Goal: Task Accomplishment & Management: Manage account settings

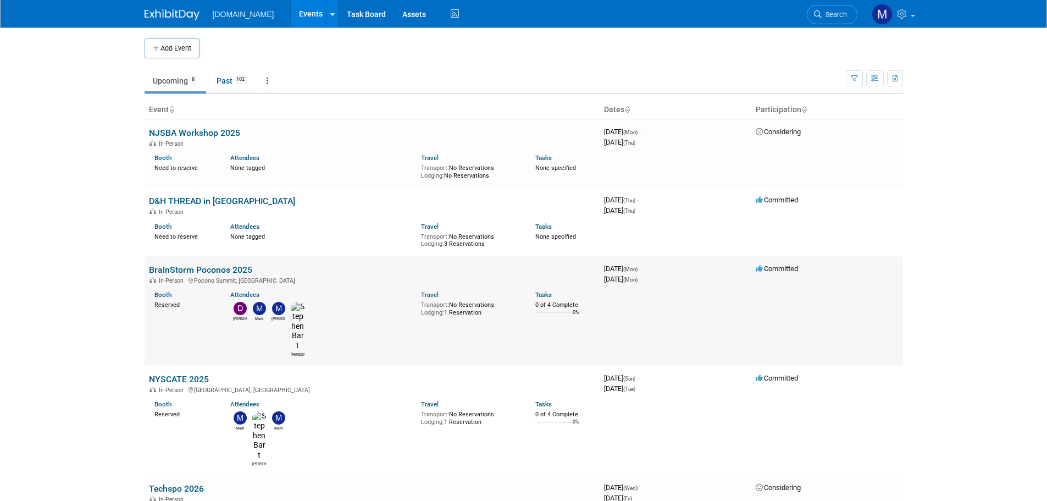
click at [178, 265] on link "BrainStorm Poconos 2025" at bounding box center [200, 269] width 103 height 10
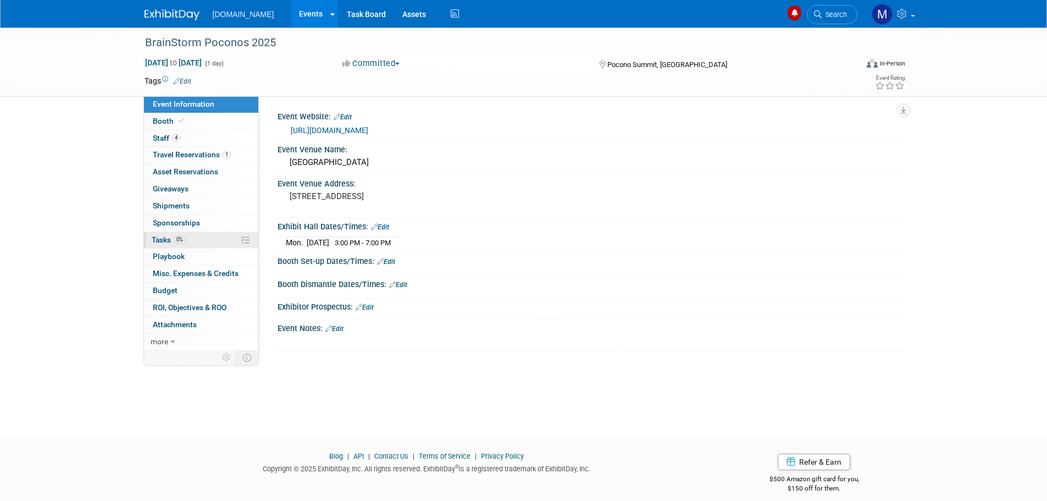
click at [151, 240] on link "0% Tasks 0%" at bounding box center [201, 240] width 114 height 16
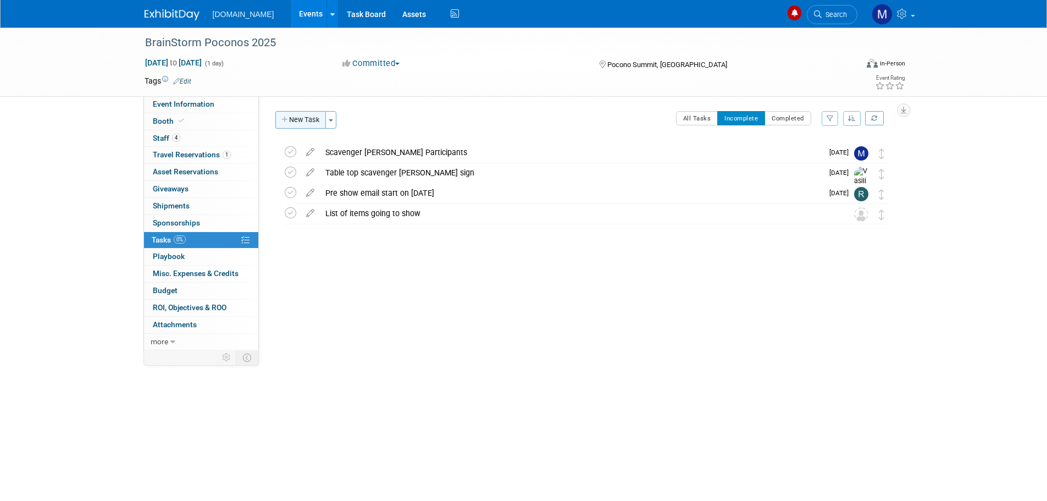
click at [290, 121] on button "New Task" at bounding box center [300, 120] width 51 height 18
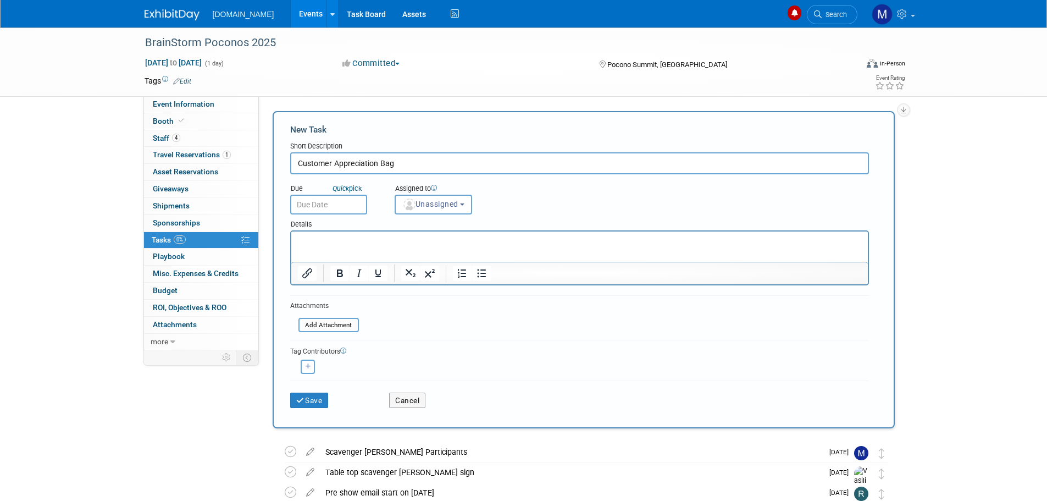
type input "Customer Appreciation Bag"
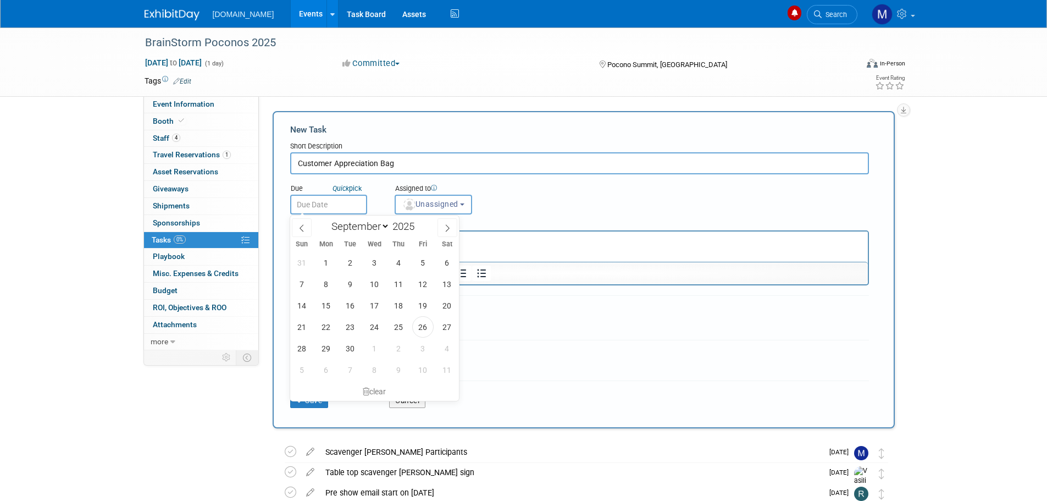
click at [325, 204] on input "text" at bounding box center [328, 205] width 77 height 20
click at [446, 233] on span at bounding box center [448, 227] width 20 height 19
select select "9"
click at [323, 284] on span "6" at bounding box center [326, 283] width 21 height 21
type input "Oct 6, 2025"
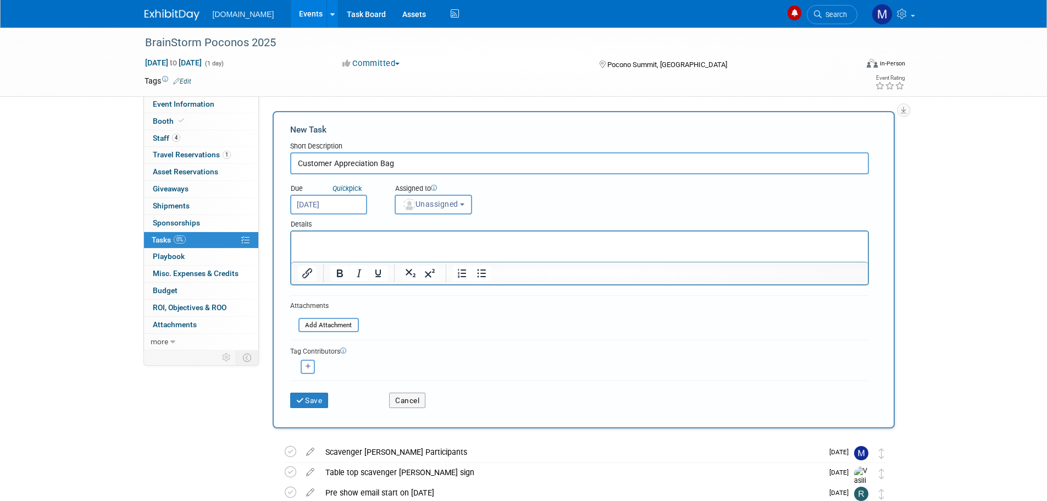
click at [424, 209] on button "Unassigned" at bounding box center [434, 205] width 78 height 20
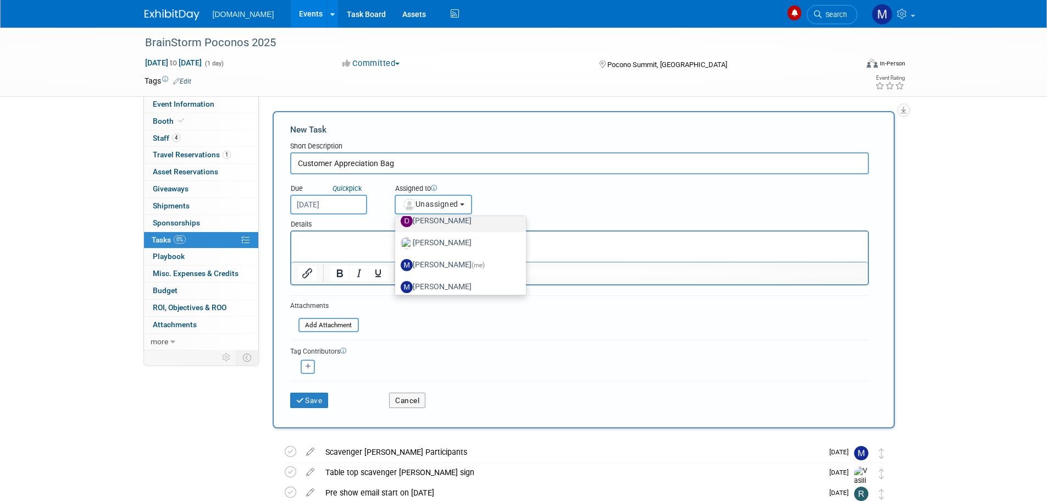
scroll to position [110, 0]
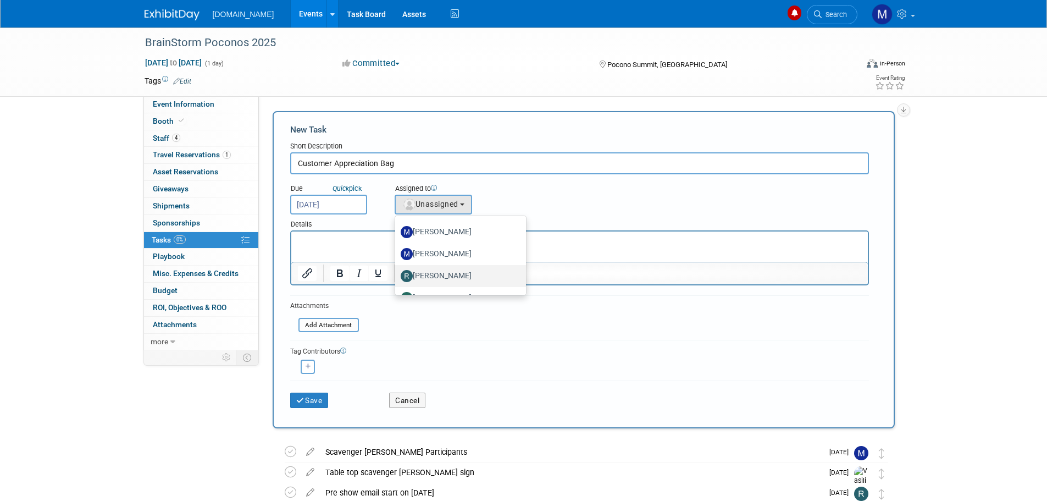
click at [427, 268] on label "[PERSON_NAME]" at bounding box center [458, 276] width 115 height 18
click at [397, 271] on input "[PERSON_NAME]" at bounding box center [393, 274] width 7 height 7
select select "b8c2182f-c603-47fd-9fb9-c7df11eeebe1"
click at [309, 240] on p "Rich Text Area. Press ALT-0 for help." at bounding box center [579, 241] width 564 height 11
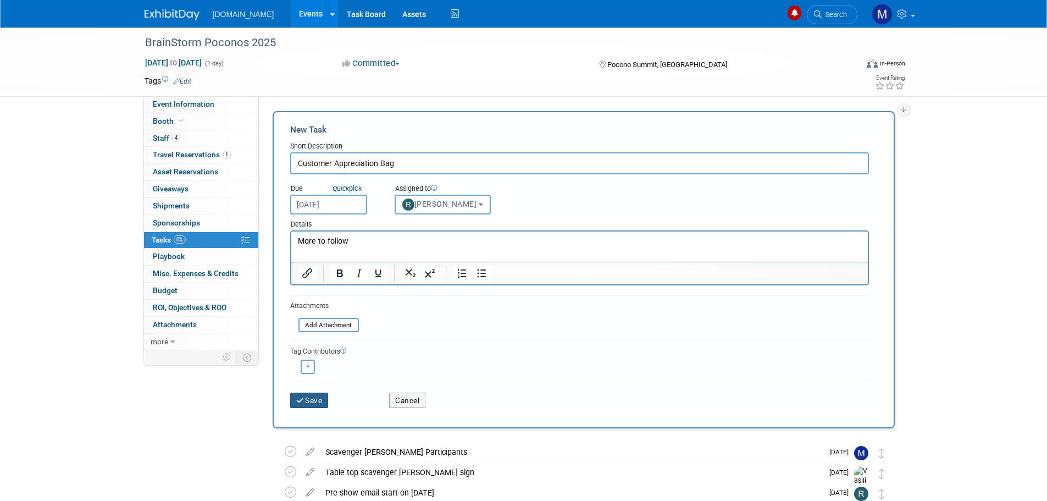
click at [301, 392] on button "Save" at bounding box center [309, 399] width 38 height 15
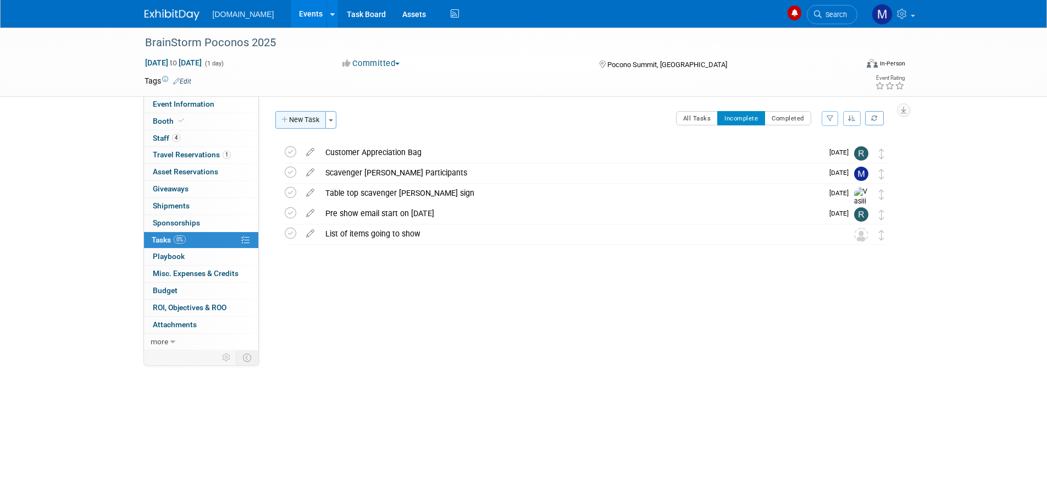
click at [301, 123] on button "New Task" at bounding box center [300, 120] width 51 height 18
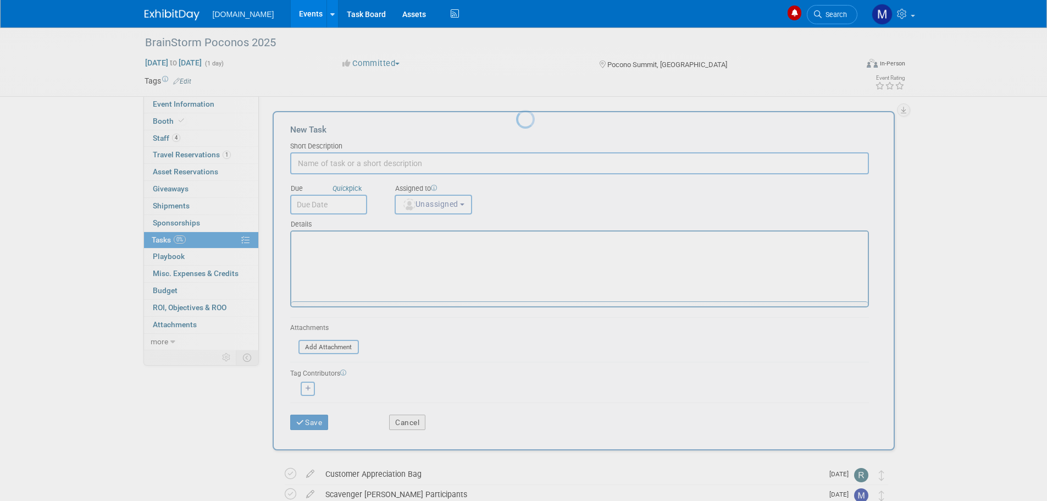
scroll to position [0, 0]
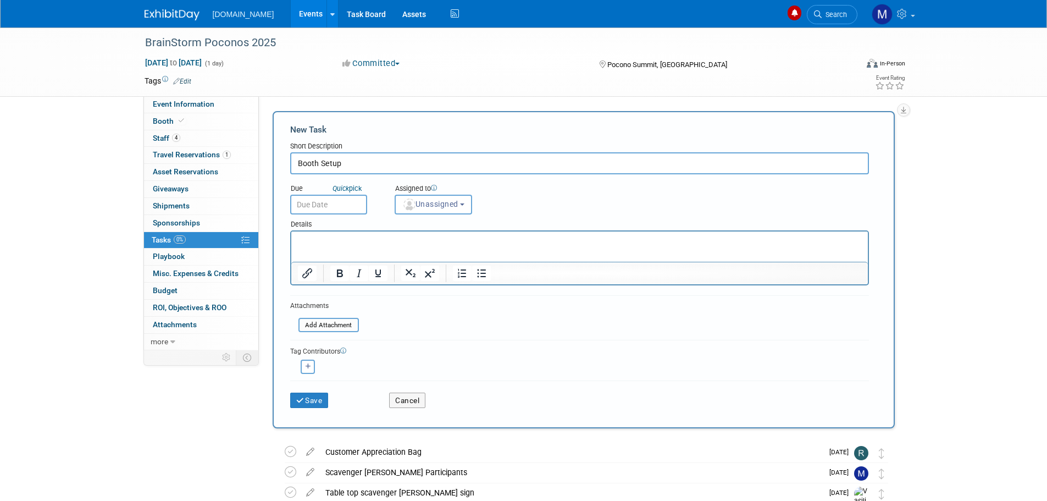
type input "Booth Setup"
click at [340, 198] on input "text" at bounding box center [328, 205] width 77 height 20
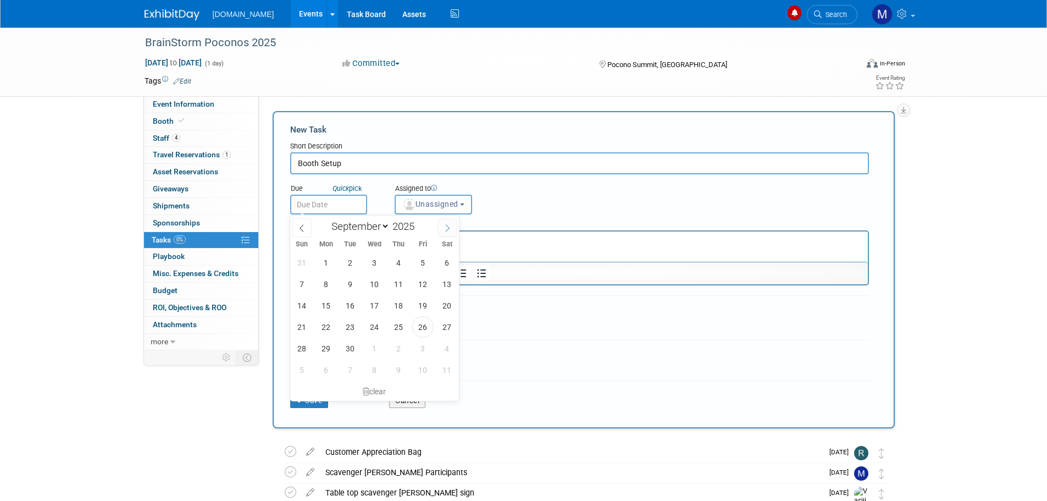
click at [444, 229] on icon at bounding box center [448, 228] width 8 height 8
select select "9"
click at [366, 301] on span "15" at bounding box center [374, 305] width 21 height 21
type input "Oct 15, 2025"
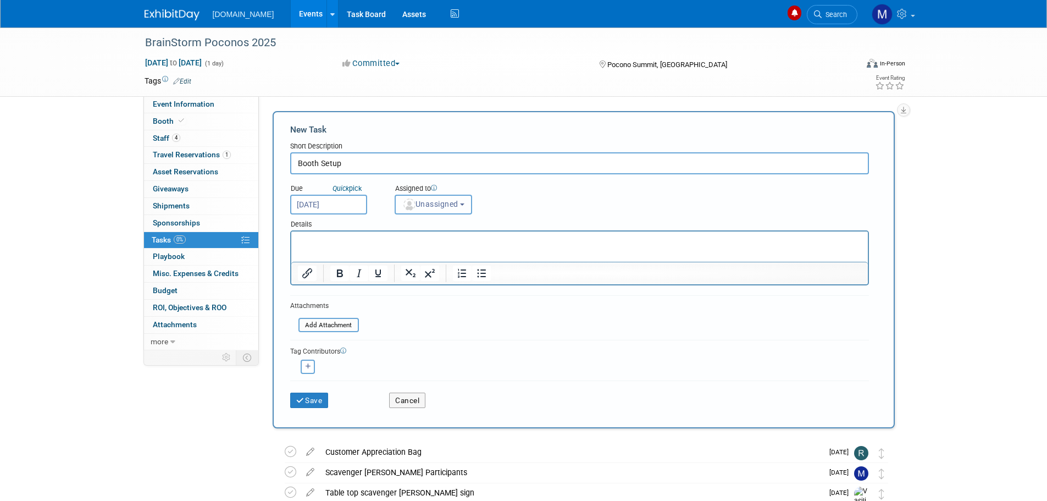
click at [417, 206] on span "Unassigned" at bounding box center [430, 204] width 56 height 9
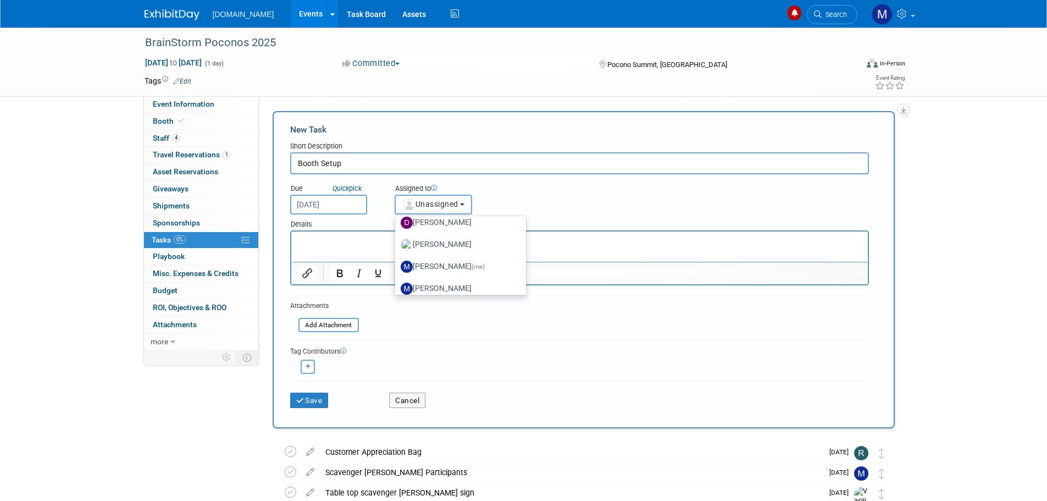
scroll to position [55, 0]
click at [433, 268] on label "Mark Menzella (me)" at bounding box center [458, 265] width 115 height 18
click at [397, 267] on input "Mark Menzella (me)" at bounding box center [393, 263] width 7 height 7
select select "6a3f4df4-1236-4e09-914f-28439b570fb3"
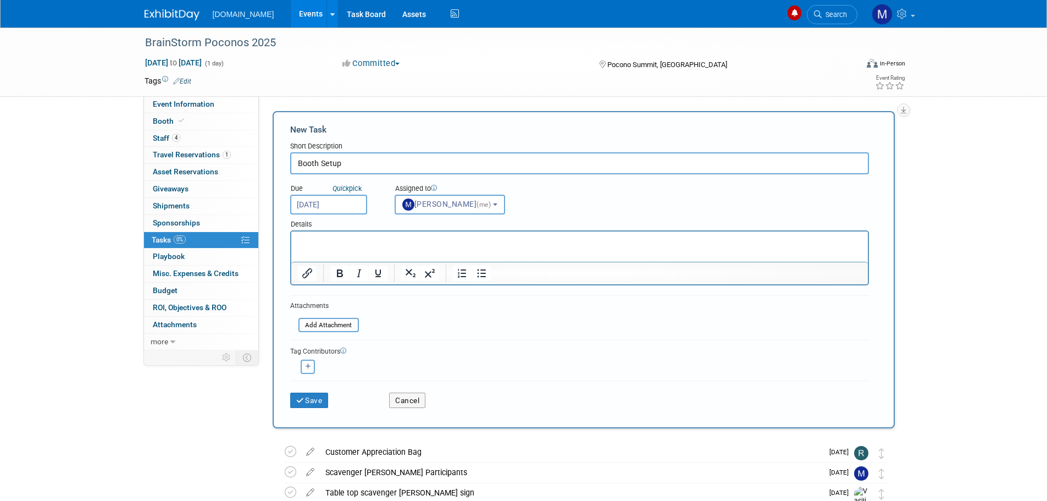
click at [346, 236] on p "Rich Text Area. Press ALT-0 for help." at bounding box center [579, 241] width 564 height 11
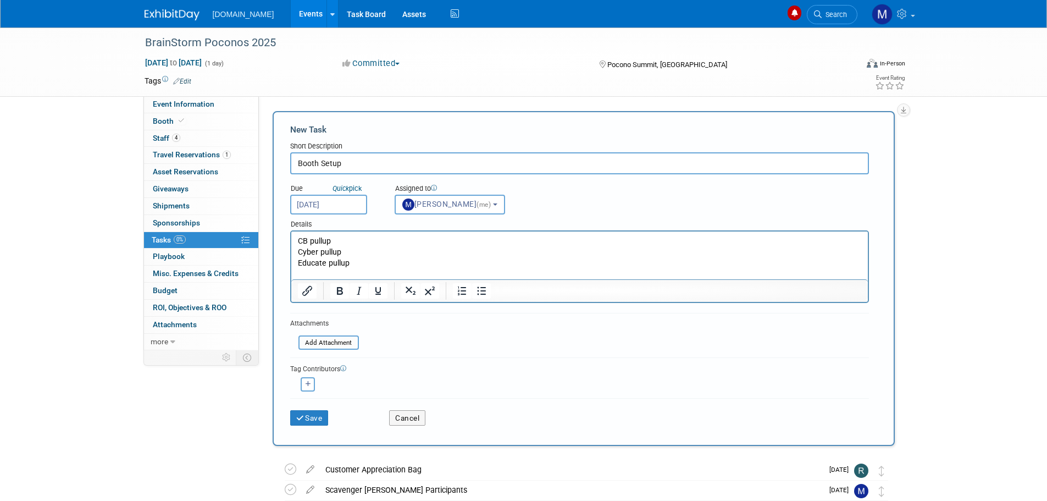
click at [361, 259] on p "Educate pullup" at bounding box center [579, 263] width 564 height 11
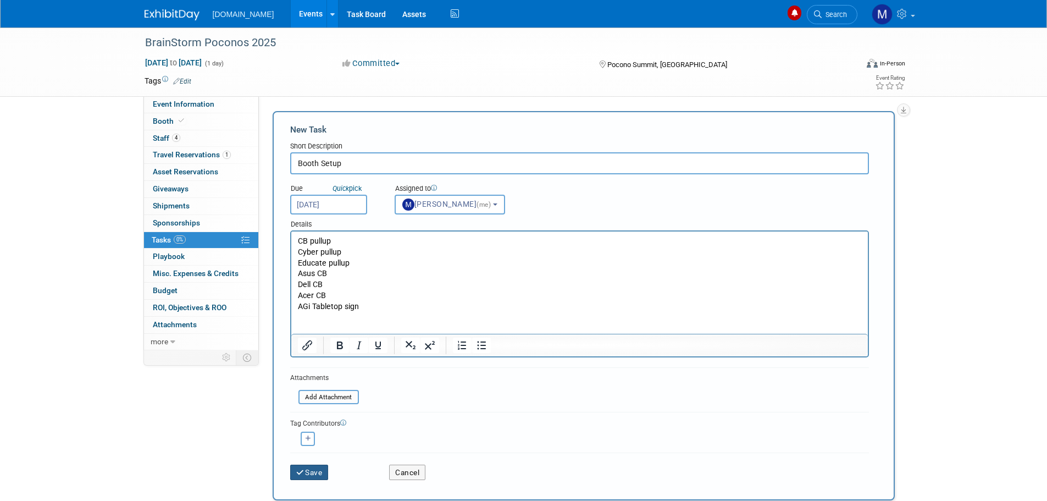
click at [305, 468] on button "Save" at bounding box center [309, 471] width 38 height 15
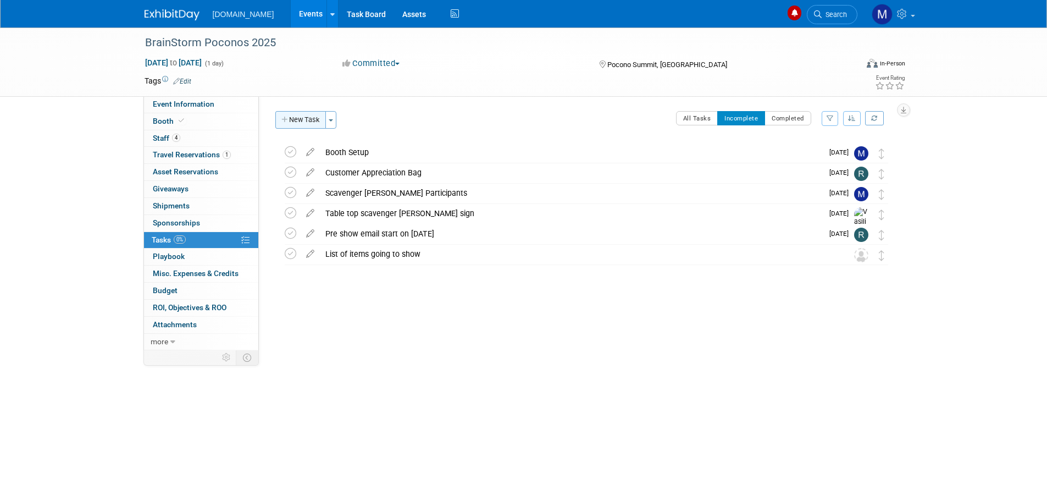
click at [309, 120] on button "New Task" at bounding box center [300, 120] width 51 height 18
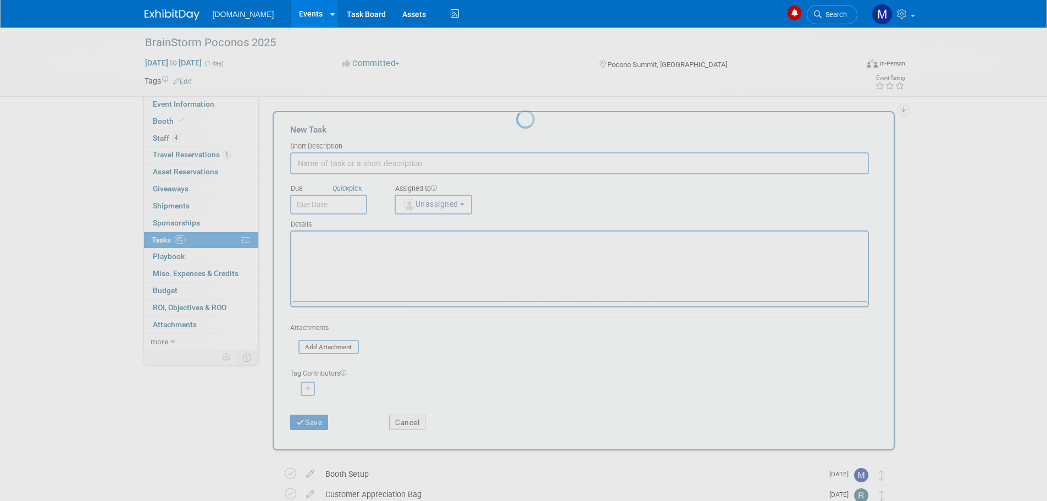
scroll to position [0, 0]
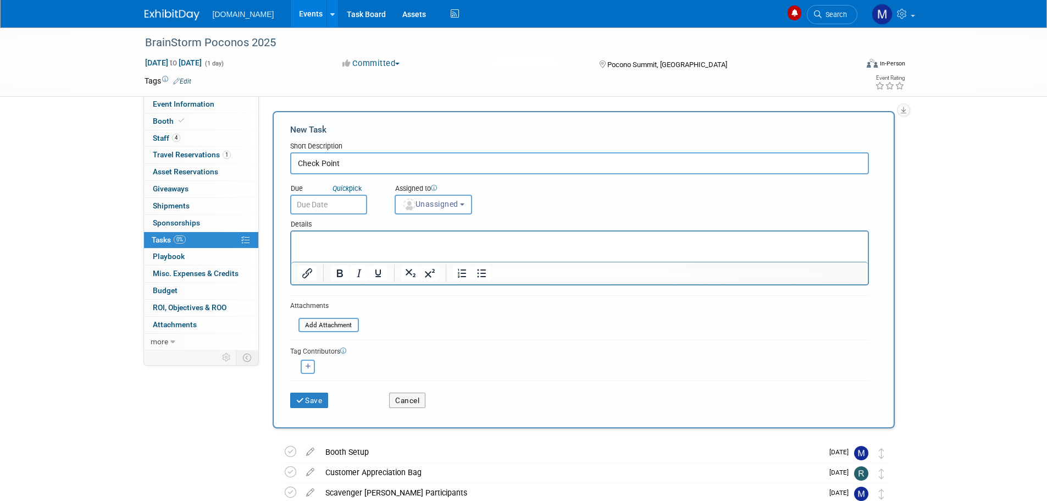
type input "Check Point"
click at [312, 241] on p "Rich Text Area. Press ALT-0 for help." at bounding box center [579, 241] width 564 height 11
click at [294, 235] on html "Ariel Clause <amyers@checkpoint.com> got back to me" at bounding box center [579, 238] width 577 height 15
click at [308, 399] on button "Save" at bounding box center [309, 399] width 38 height 15
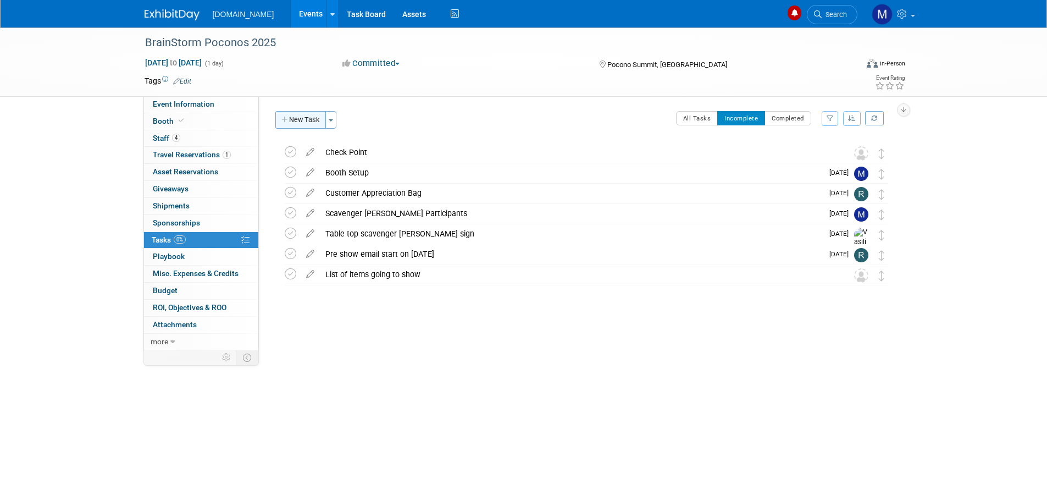
click at [301, 120] on button "New Task" at bounding box center [300, 120] width 51 height 18
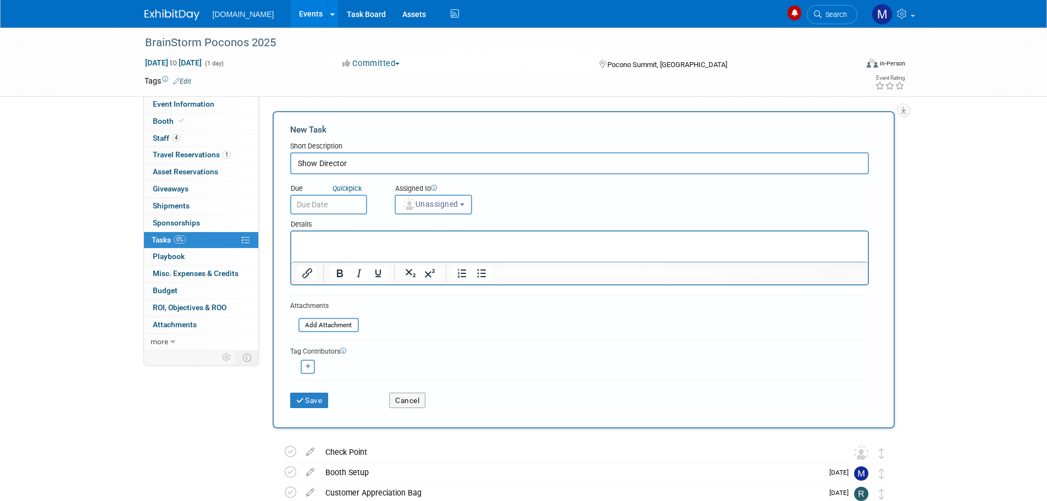
type input "Show Director"
click at [297, 236] on body "Rich Text Area. Press ALT-0 for help." at bounding box center [579, 241] width 565 height 11
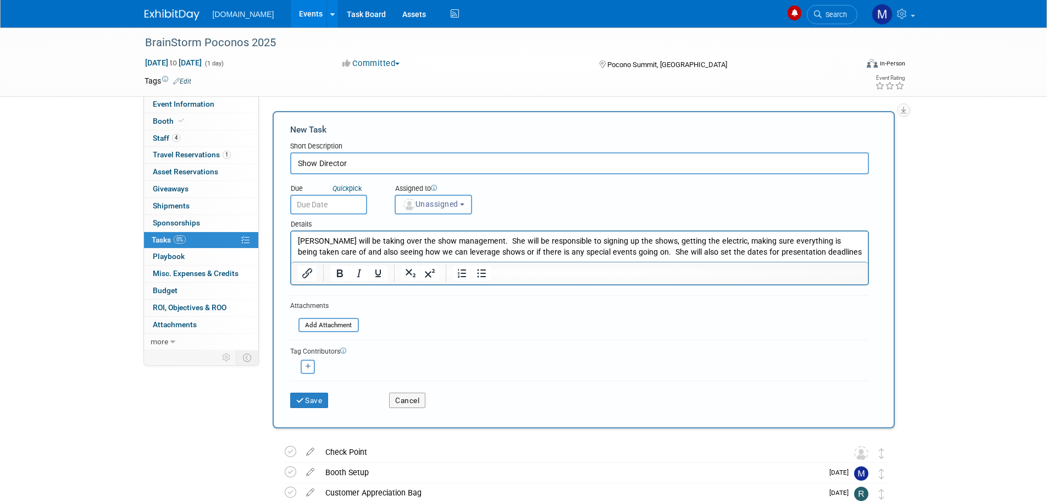
click at [427, 200] on span "Unassigned" at bounding box center [430, 204] width 56 height 9
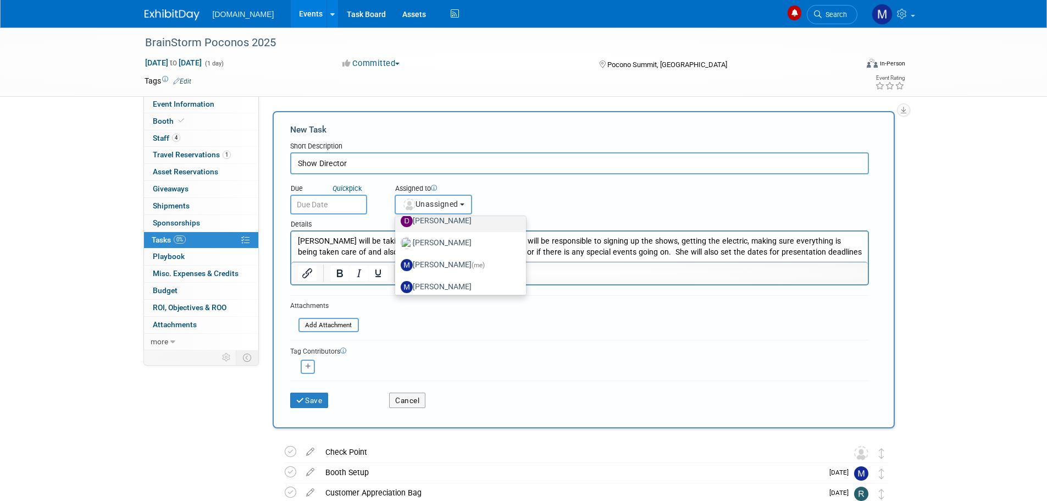
scroll to position [110, 0]
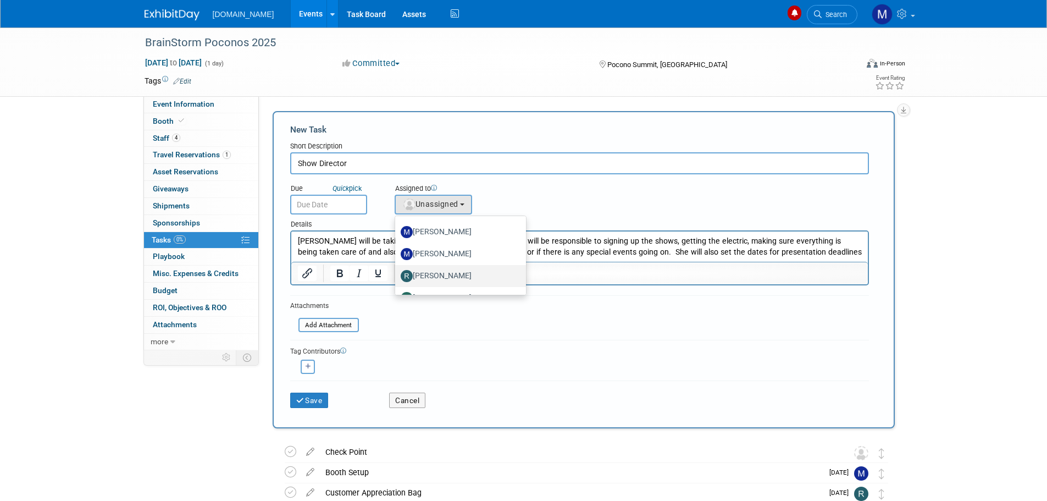
click at [434, 277] on label "[PERSON_NAME]" at bounding box center [458, 276] width 115 height 18
click at [397, 277] on input "[PERSON_NAME]" at bounding box center [393, 274] width 7 height 7
select select "b8c2182f-c603-47fd-9fb9-c7df11eeebe1"
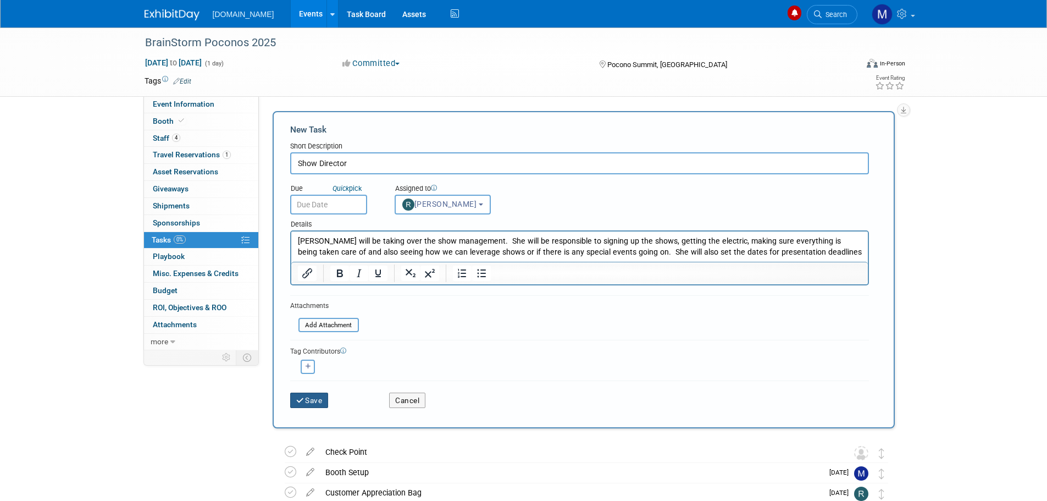
click at [302, 400] on icon "submit" at bounding box center [300, 401] width 9 height 8
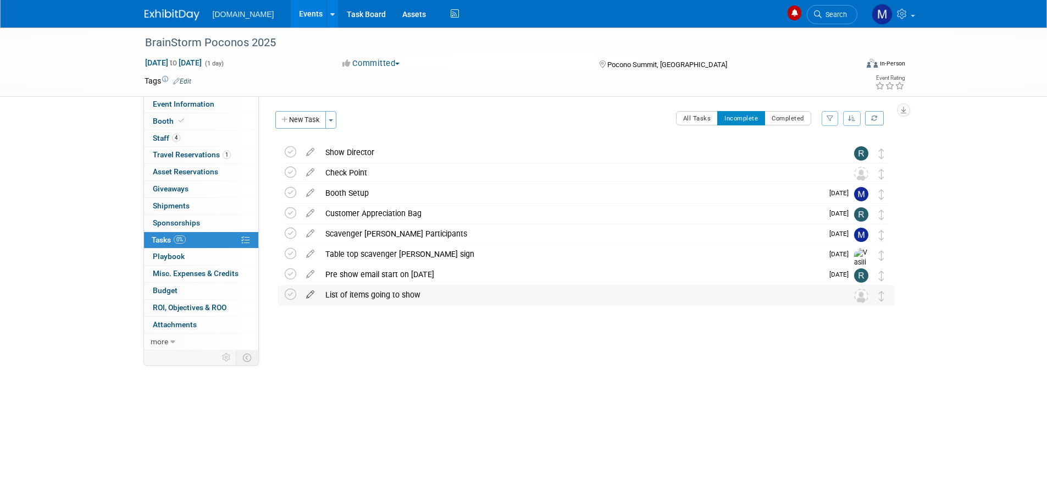
click at [309, 292] on icon at bounding box center [310, 292] width 19 height 14
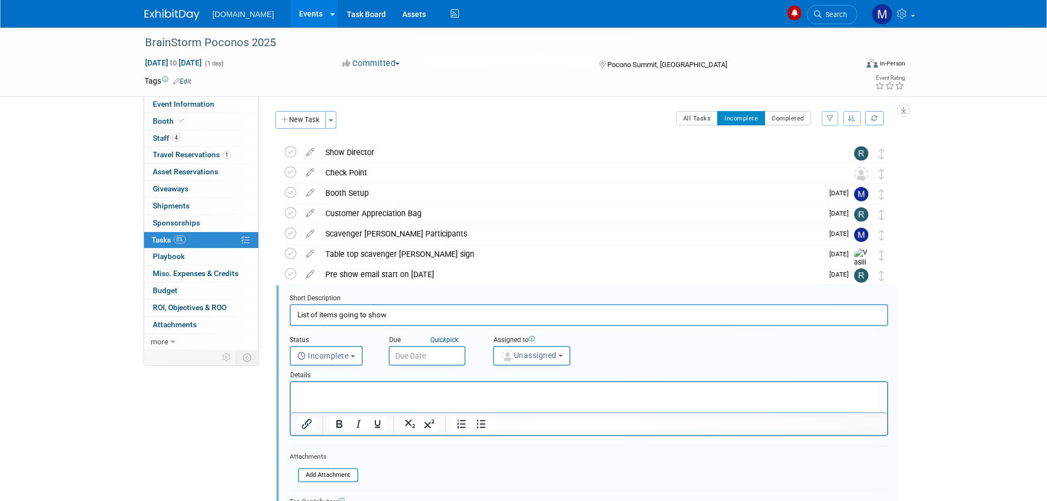
scroll to position [124, 0]
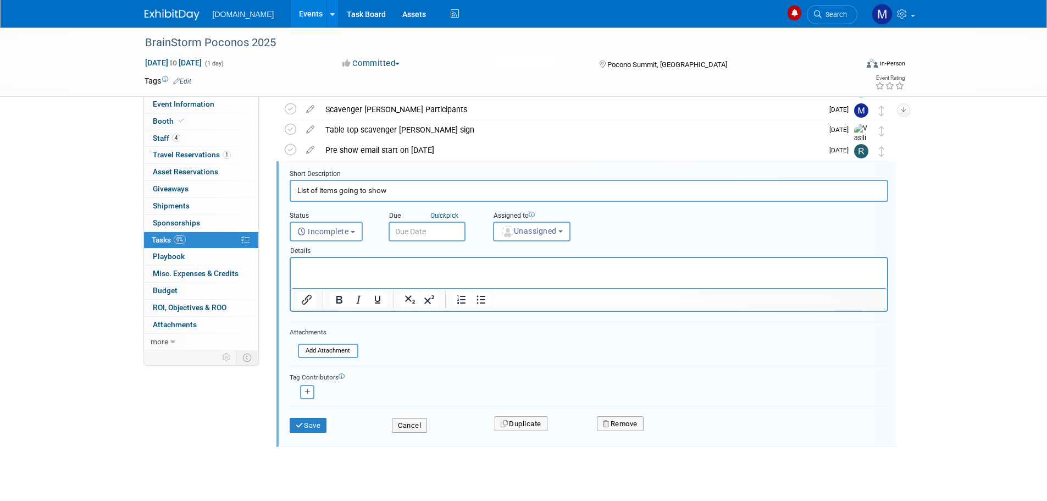
click at [346, 270] on p "Rich Text Area. Press ALT-0 for help." at bounding box center [589, 267] width 584 height 10
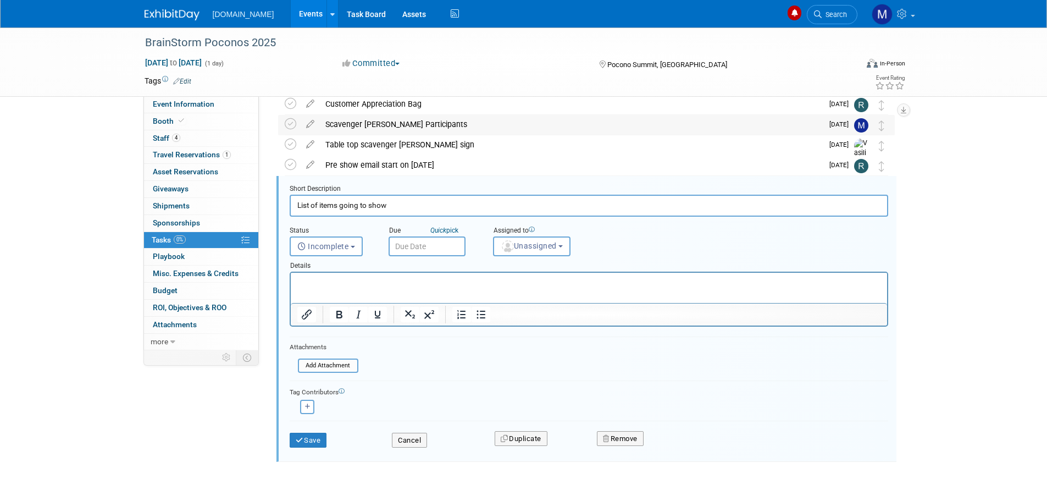
scroll to position [110, 0]
click at [301, 442] on icon "submit" at bounding box center [300, 439] width 9 height 7
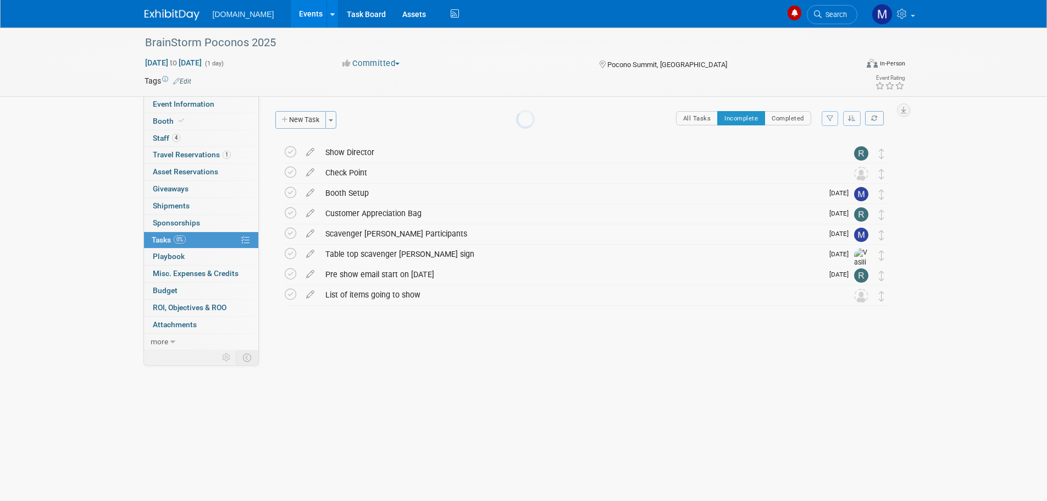
scroll to position [0, 0]
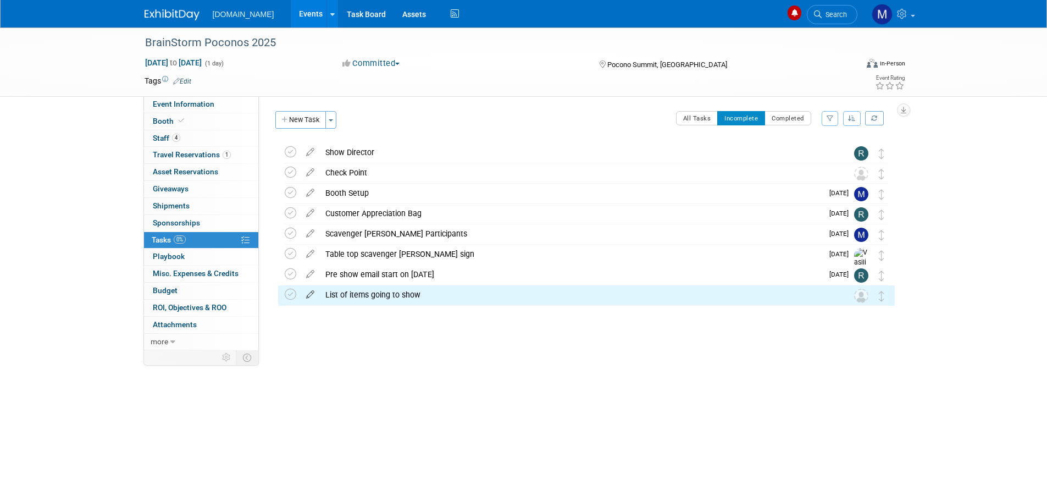
click at [310, 295] on icon at bounding box center [310, 292] width 19 height 14
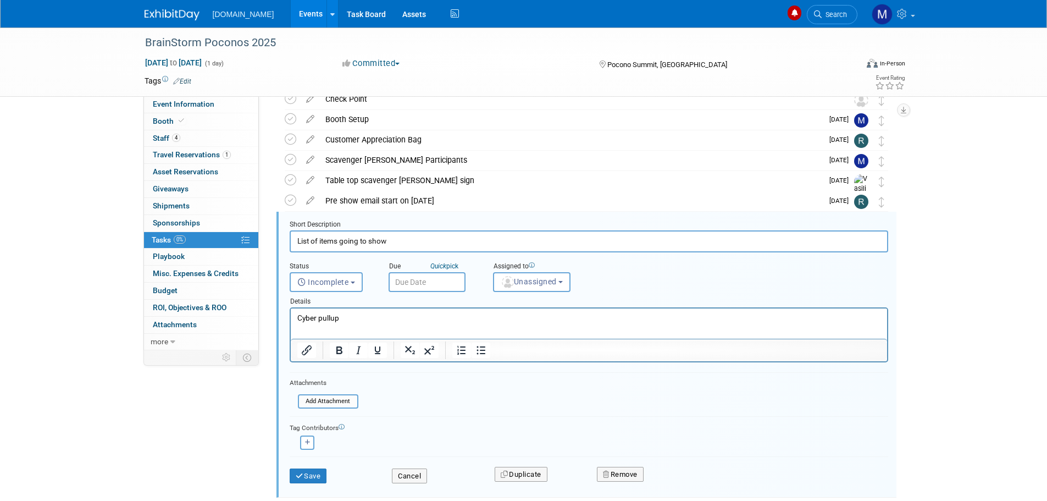
scroll to position [124, 0]
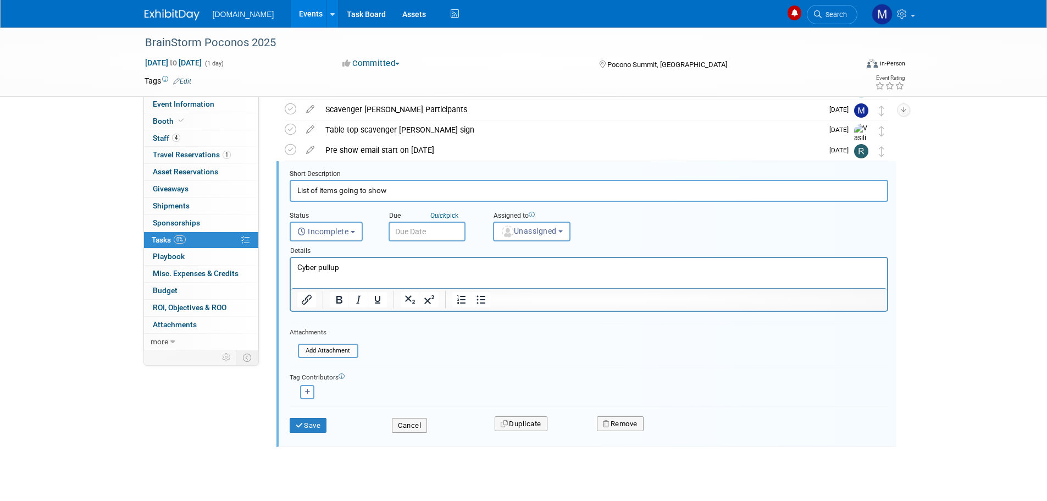
click at [353, 268] on p "Cyber pullup" at bounding box center [589, 267] width 584 height 10
click at [458, 300] on icon "Numbered list" at bounding box center [461, 299] width 8 height 9
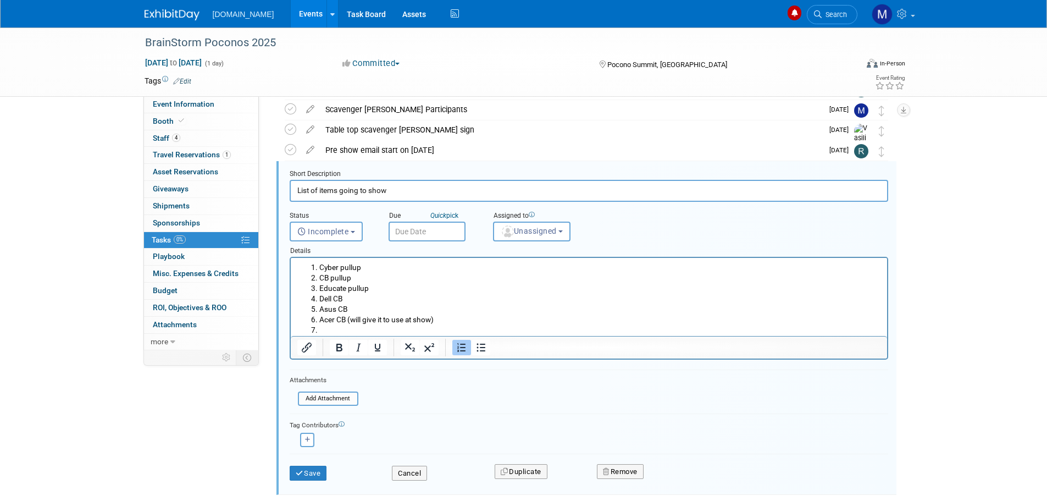
click at [461, 314] on li "Acer CB (will give it to use at show)" at bounding box center [600, 319] width 562 height 10
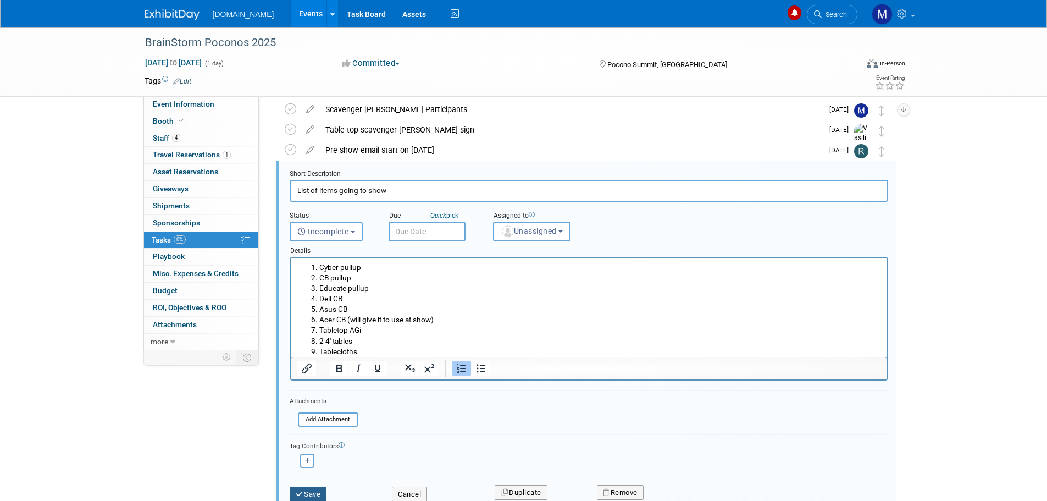
click at [307, 494] on button "Save" at bounding box center [308, 493] width 37 height 15
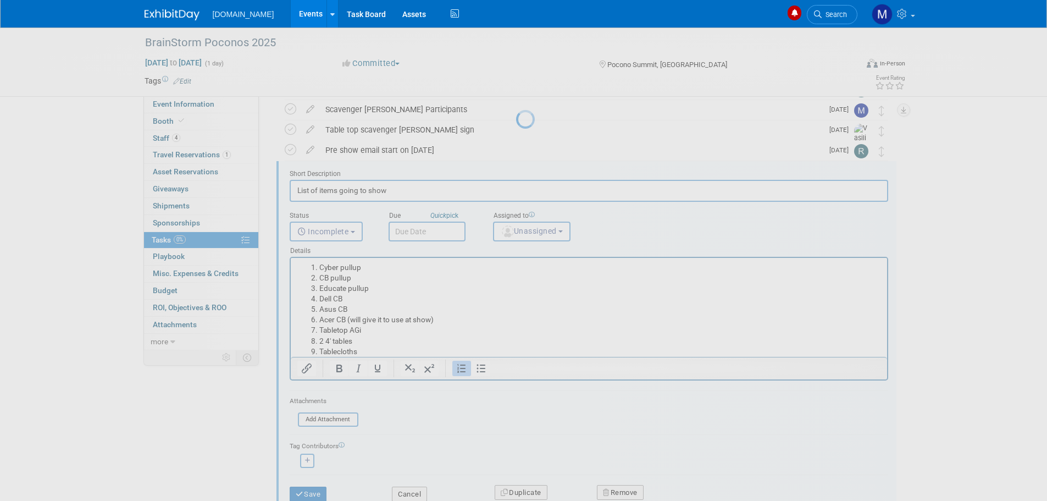
scroll to position [0, 0]
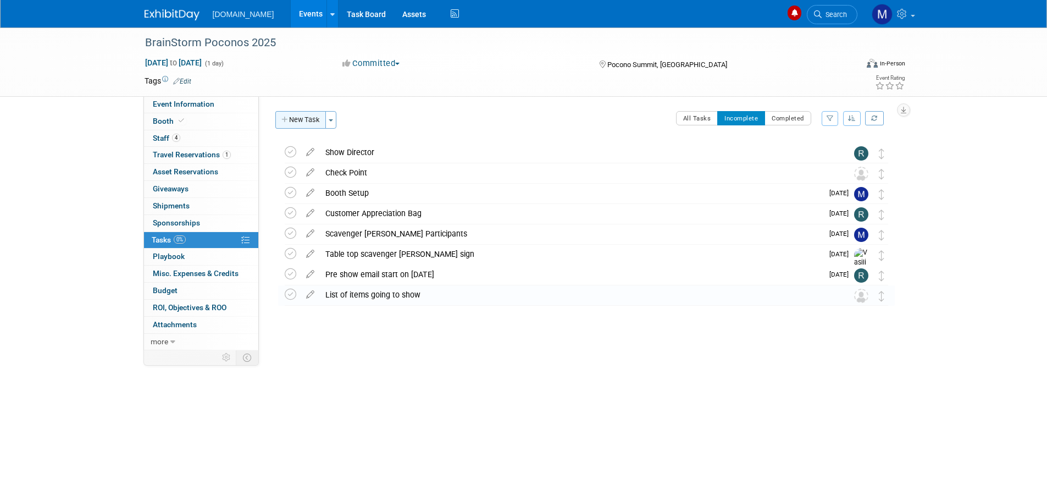
click at [294, 119] on button "New Task" at bounding box center [300, 120] width 51 height 18
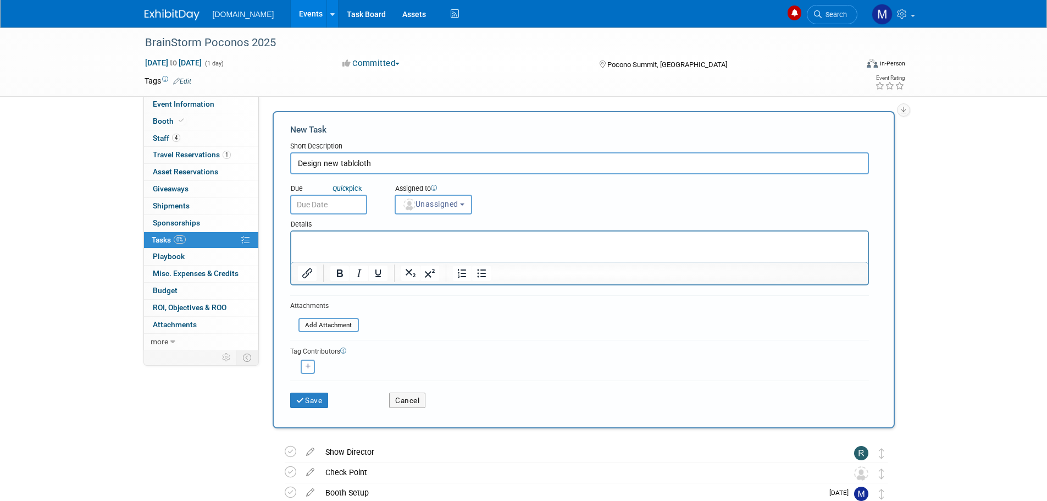
type input "Design new tablcloth"
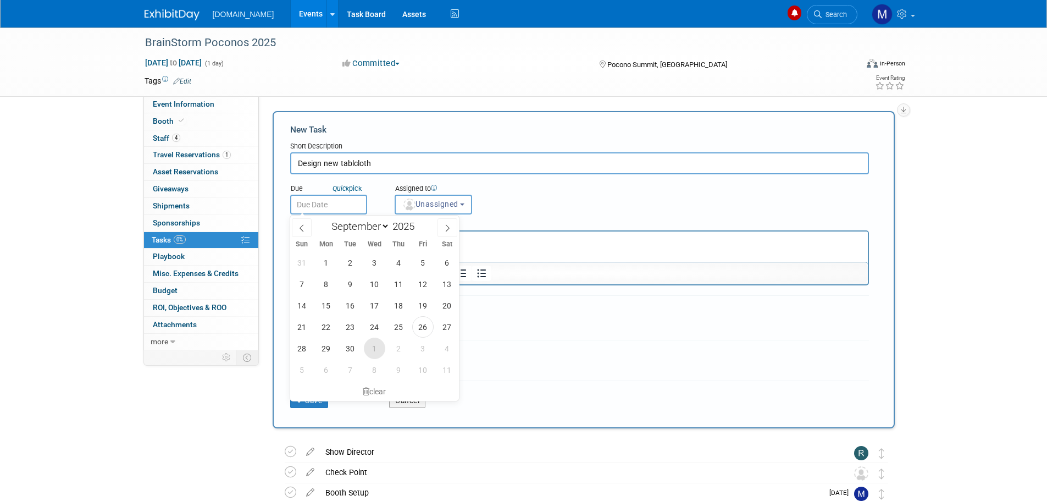
click at [375, 345] on span "1" at bounding box center [374, 347] width 21 height 21
type input "Oct 1, 2025"
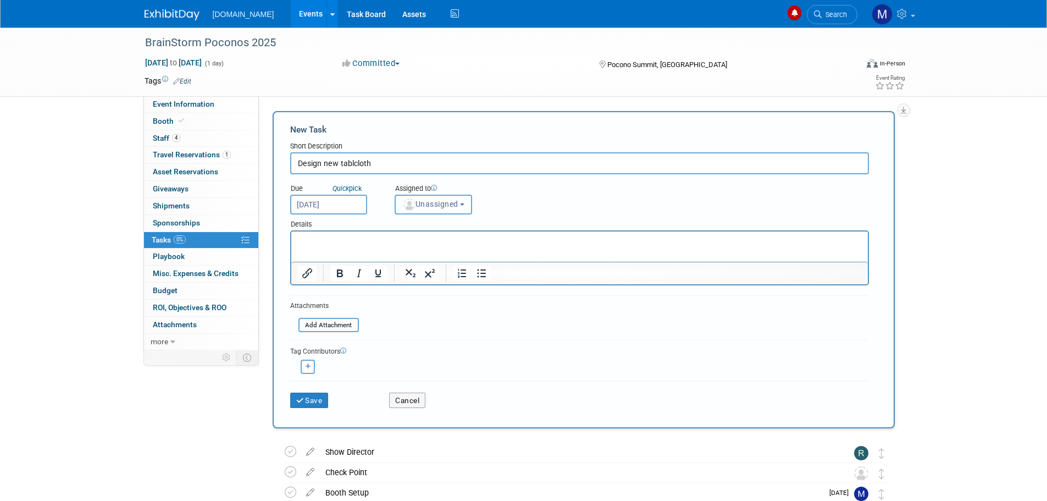
click at [422, 208] on span "Unassigned" at bounding box center [430, 204] width 56 height 9
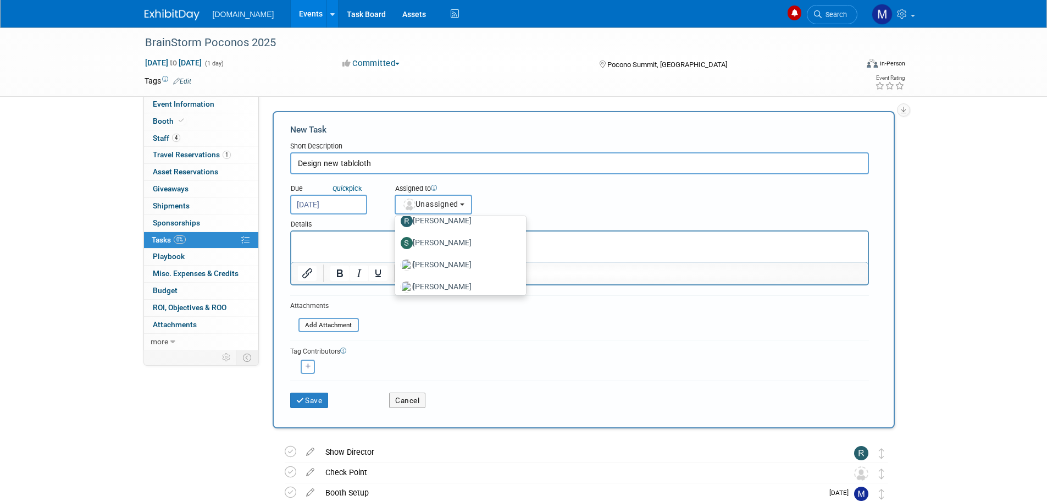
scroll to position [171, 0]
click at [420, 285] on label "[PERSON_NAME]" at bounding box center [458, 281] width 115 height 18
click at [397, 283] on input "[PERSON_NAME]" at bounding box center [393, 279] width 7 height 7
select select "a1cfb3db-9cb6-423b-98f0-e04ce0bbbe74"
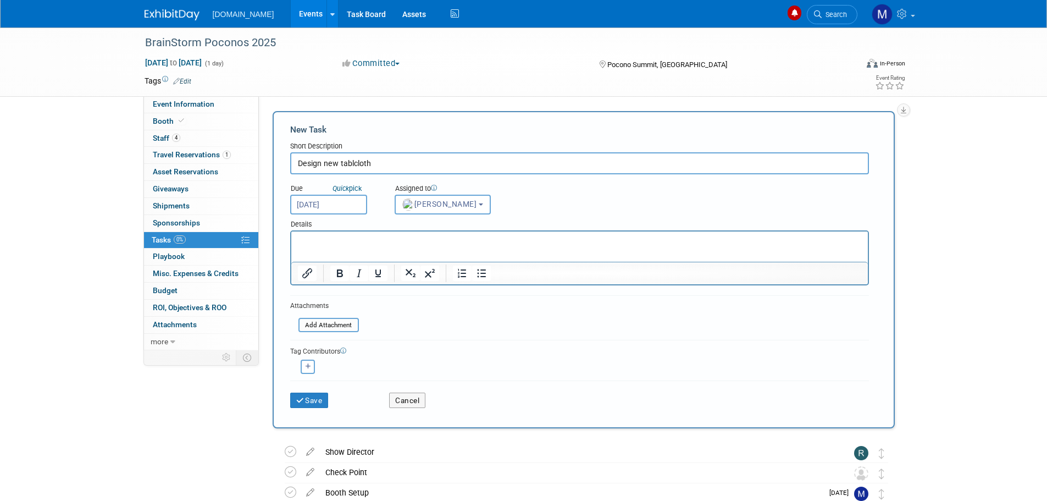
click at [323, 237] on p "Rich Text Area. Press ALT-0 for help." at bounding box center [579, 241] width 564 height 11
click at [399, 236] on p "I will add the specs in this shorlty." at bounding box center [579, 241] width 564 height 11
click at [317, 403] on button "Save" at bounding box center [309, 399] width 38 height 15
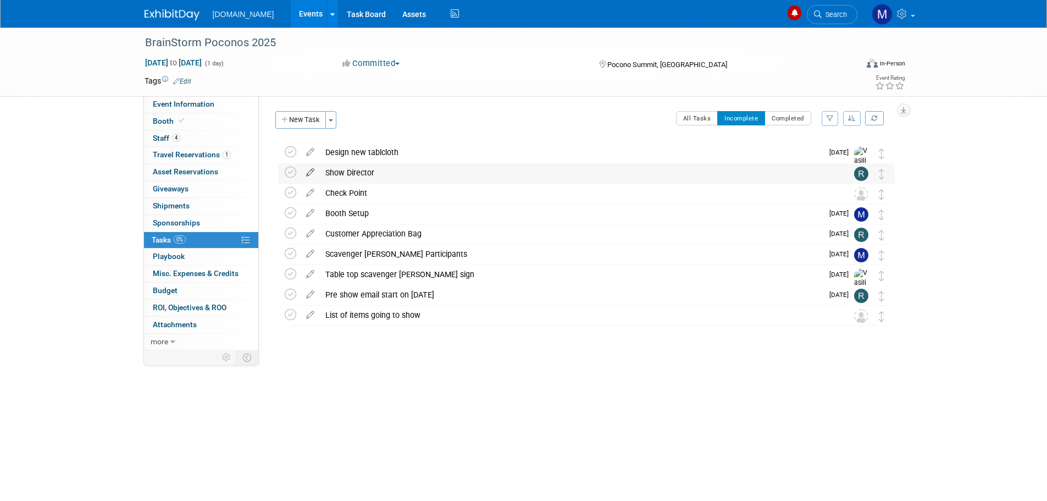
click at [313, 171] on icon at bounding box center [310, 170] width 19 height 14
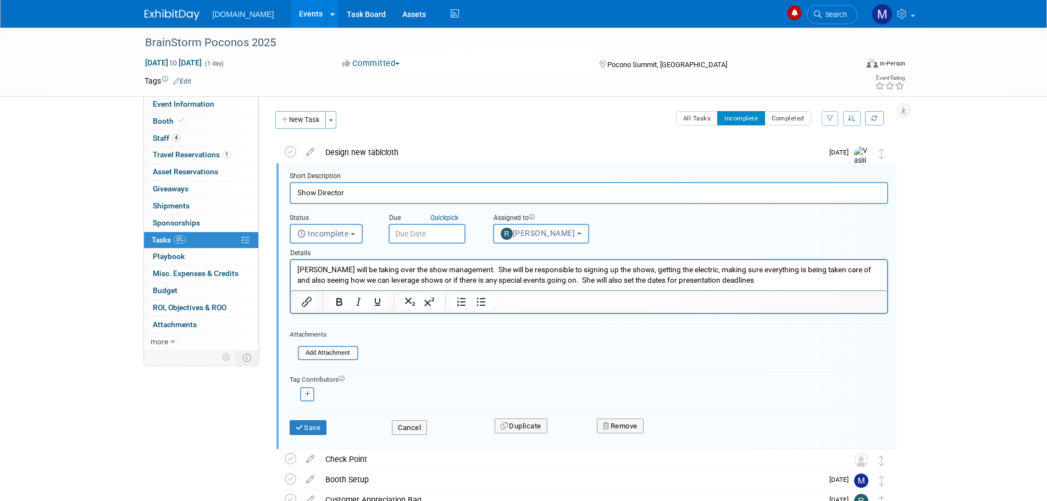
scroll to position [2, 0]
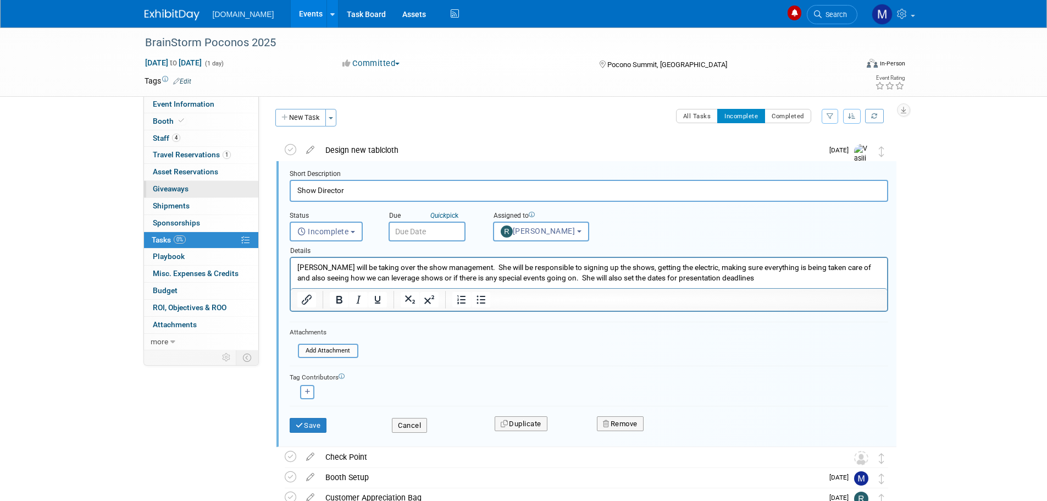
drag, startPoint x: 344, startPoint y: 193, endPoint x: 229, endPoint y: 191, distance: 115.5
click at [229, 191] on div "Event Information Event Info Booth Booth 4 Staff 4 Staff 1 Travel Reservations …" at bounding box center [523, 330] width 775 height 610
paste input "Director of Marketing & Events"
type input "Director of Marketing & Events"
click at [308, 422] on button "Save" at bounding box center [308, 425] width 37 height 15
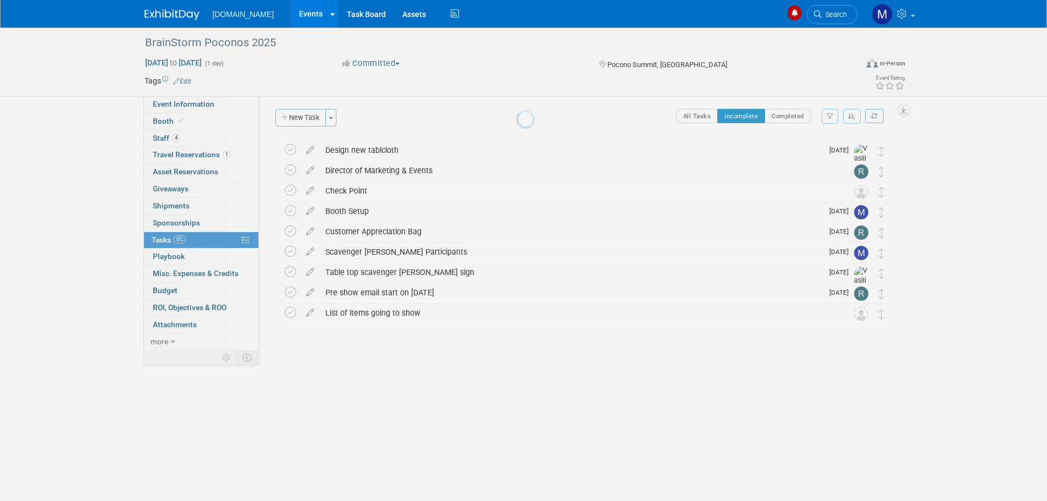
scroll to position [0, 0]
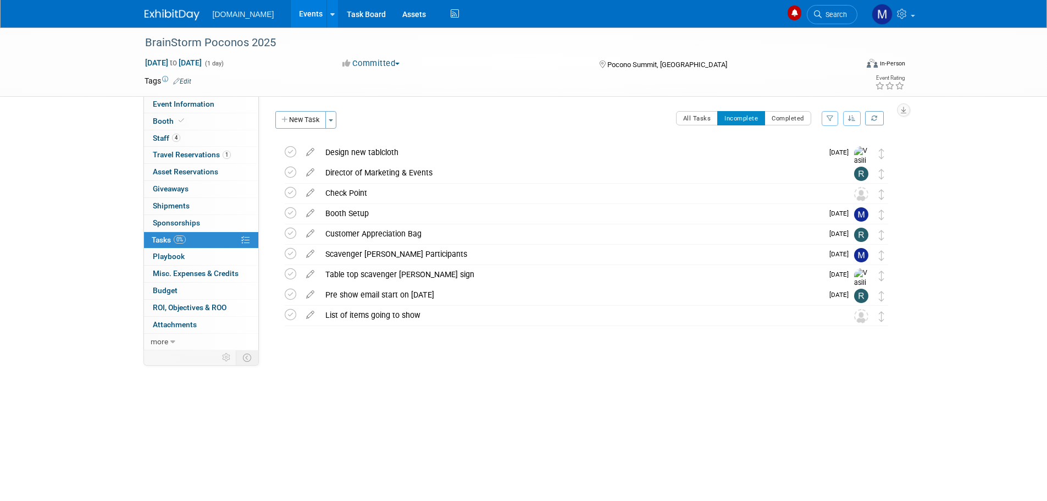
click at [162, 11] on img at bounding box center [172, 14] width 55 height 11
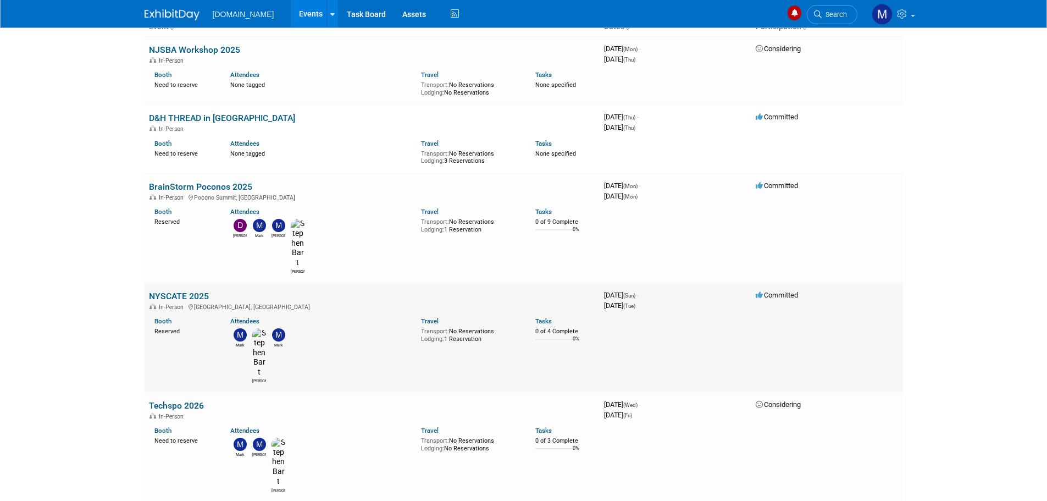
scroll to position [110, 0]
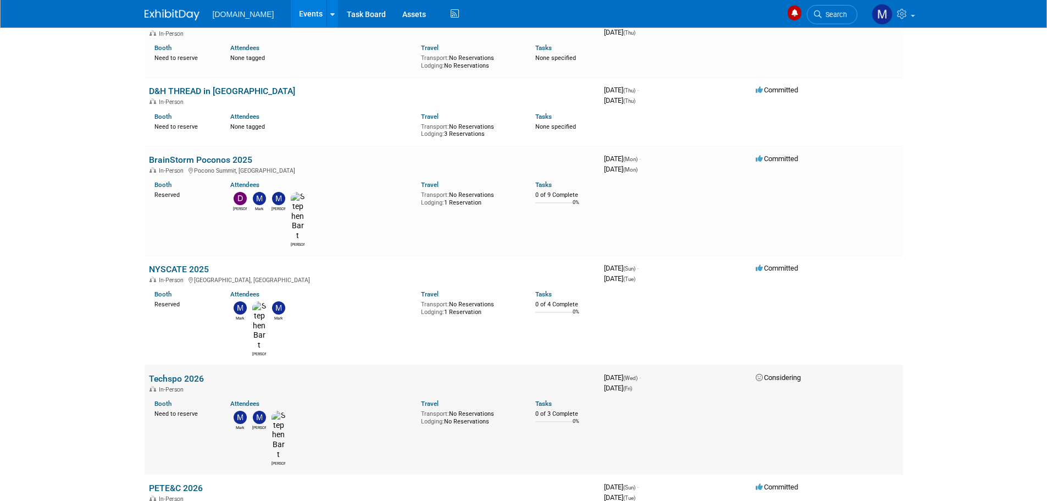
click at [178, 373] on link "Techspo 2026" at bounding box center [176, 378] width 55 height 10
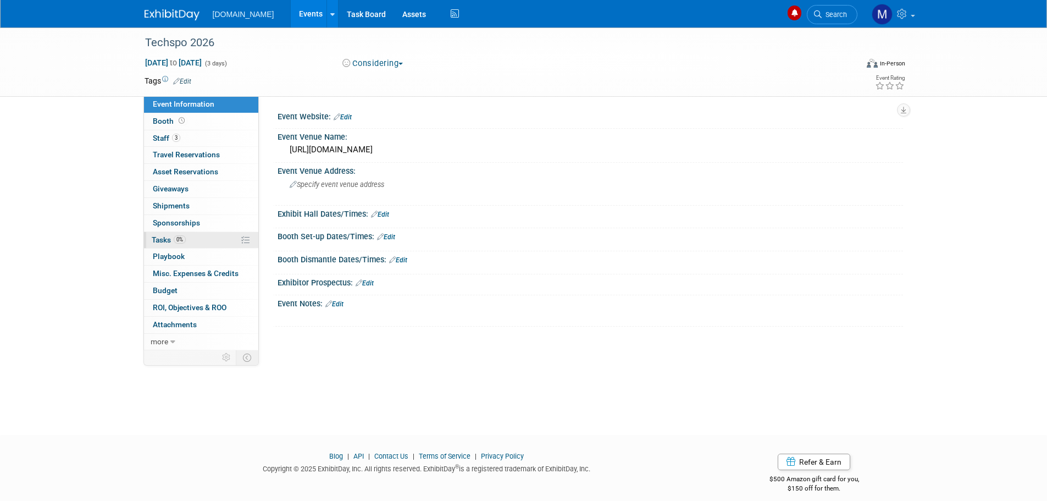
click at [160, 241] on span "Tasks 0%" at bounding box center [169, 239] width 34 height 9
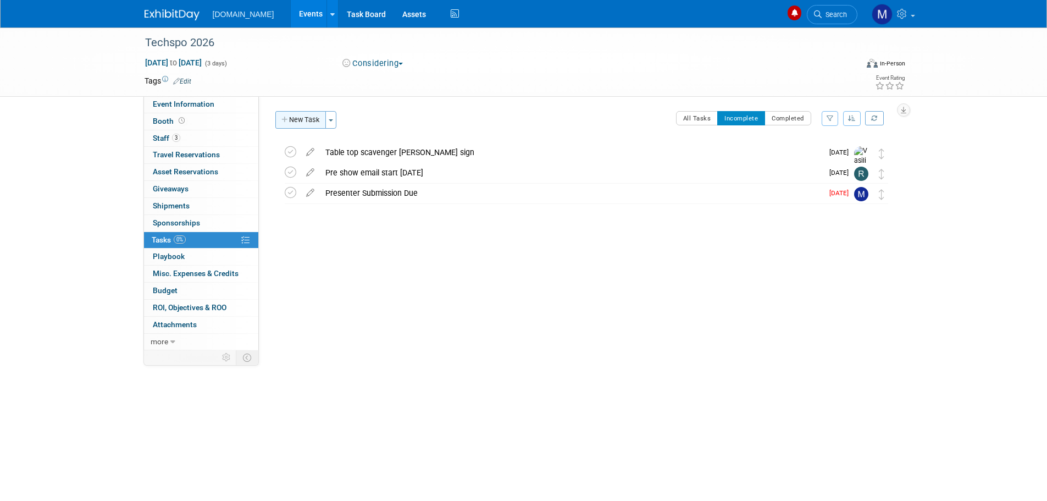
click at [289, 120] on icon "button" at bounding box center [285, 120] width 8 height 7
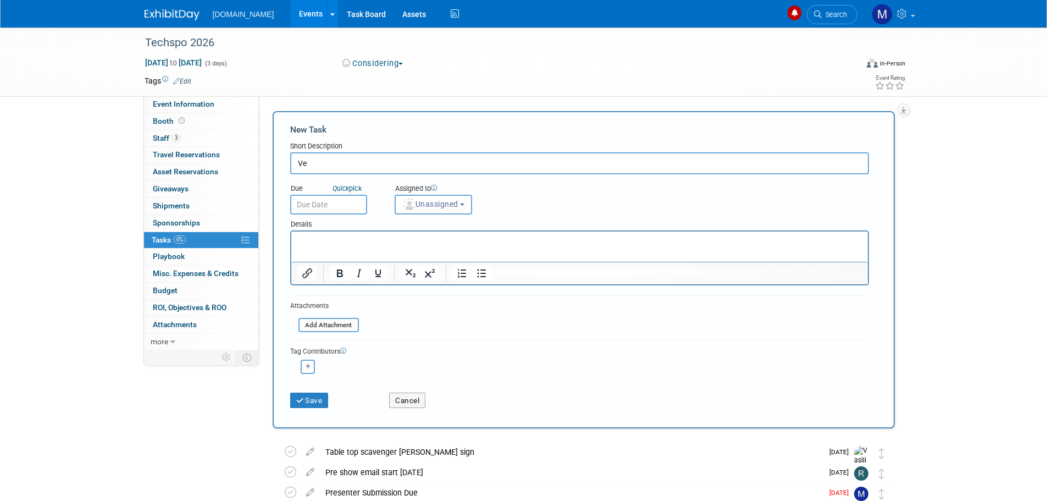
type input "V"
type input "Scavengers Vendors"
click at [311, 401] on button "Save" at bounding box center [309, 399] width 38 height 15
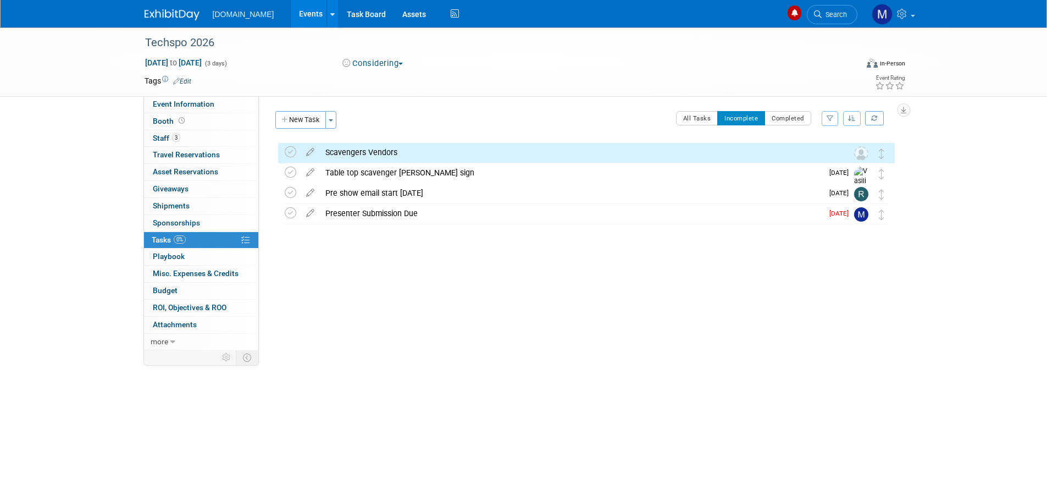
click at [162, 15] on img at bounding box center [172, 14] width 55 height 11
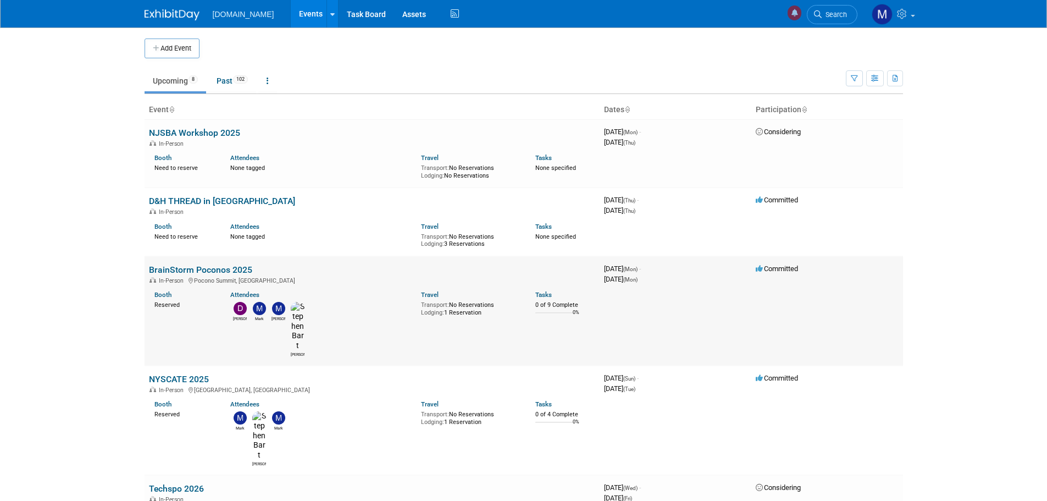
click at [184, 265] on link "BrainStorm Poconos 2025" at bounding box center [200, 269] width 103 height 10
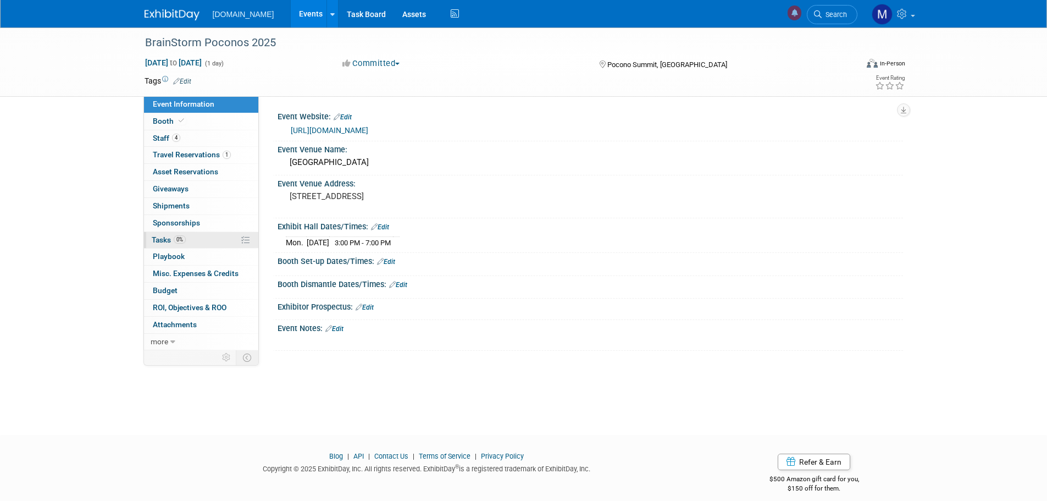
click at [158, 240] on span "Tasks 0%" at bounding box center [169, 239] width 34 height 9
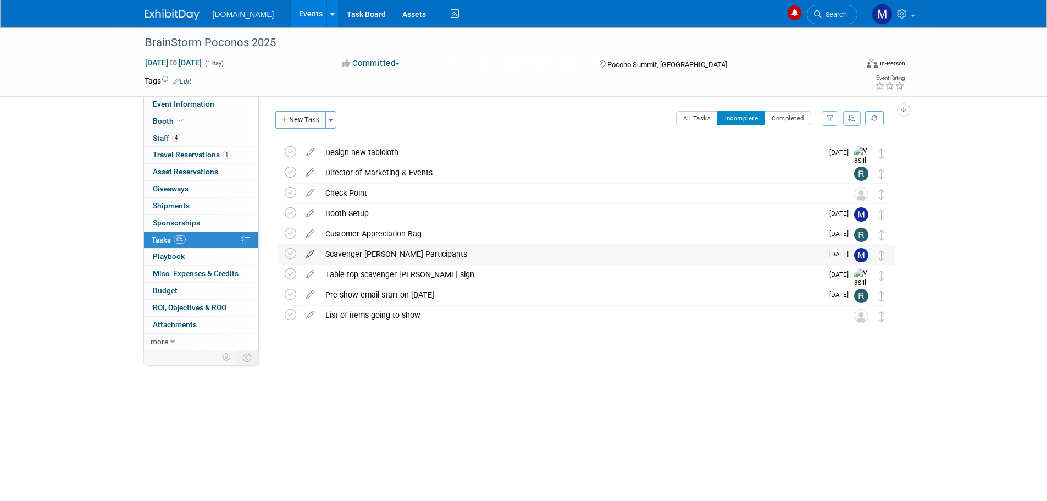
click at [308, 256] on icon at bounding box center [310, 252] width 19 height 14
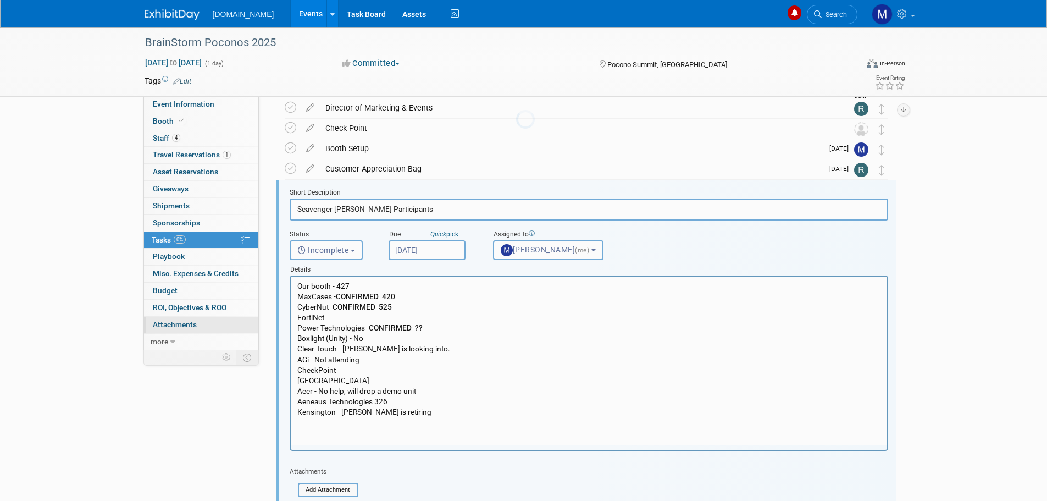
scroll to position [84, 0]
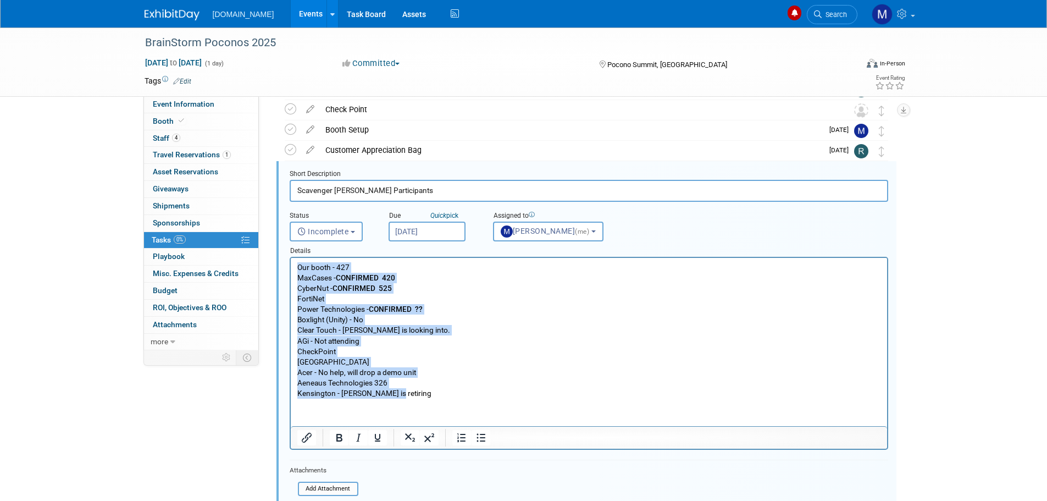
drag, startPoint x: 394, startPoint y: 393, endPoint x: 293, endPoint y: 265, distance: 162.8
click at [293, 265] on html "Our booth - 427 MaxCases - CONFIRMED 420 CyberNut - CONFIRMED 525 FortiNet Powe…" at bounding box center [588, 328] width 596 height 141
copy p "Our booth - 427 MaxCases - CONFIRMED 420 CyberNut - CONFIRMED 525 FortiNet Powe…"
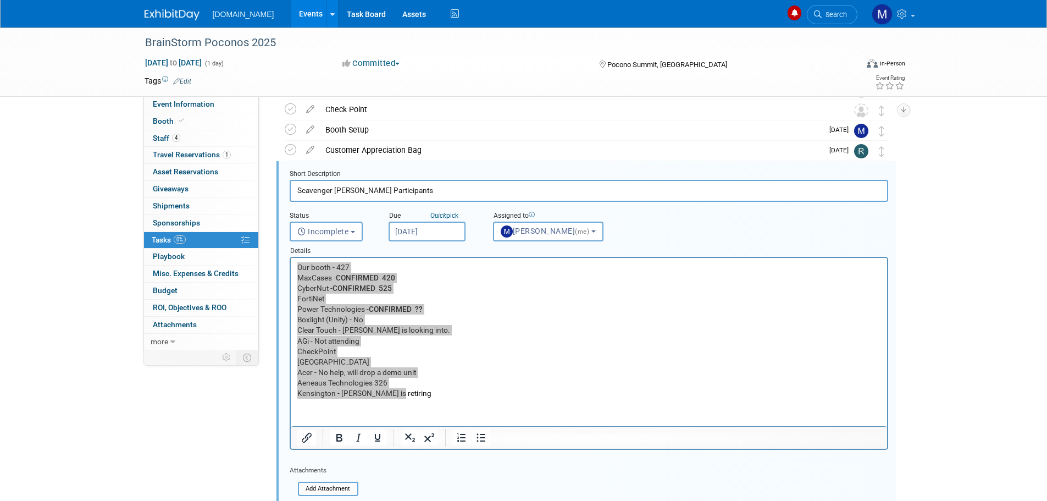
click at [151, 8] on link at bounding box center [179, 9] width 68 height 9
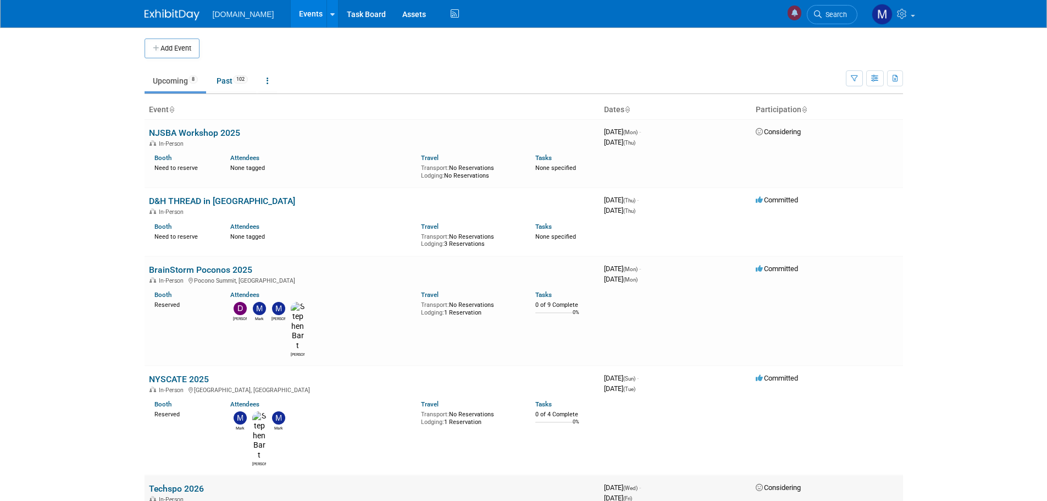
click at [182, 483] on link "Techspo 2026" at bounding box center [176, 488] width 55 height 10
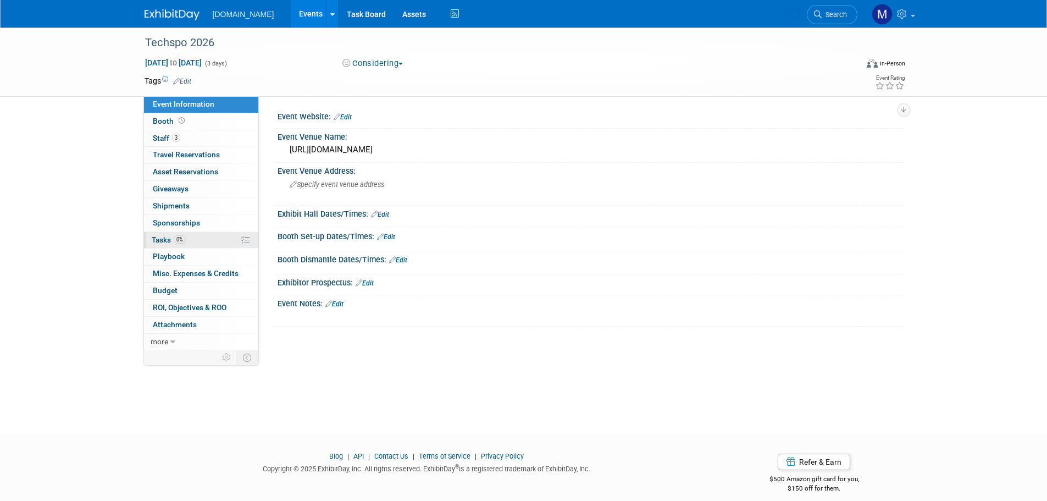
click at [163, 241] on span "Tasks 0%" at bounding box center [169, 239] width 34 height 9
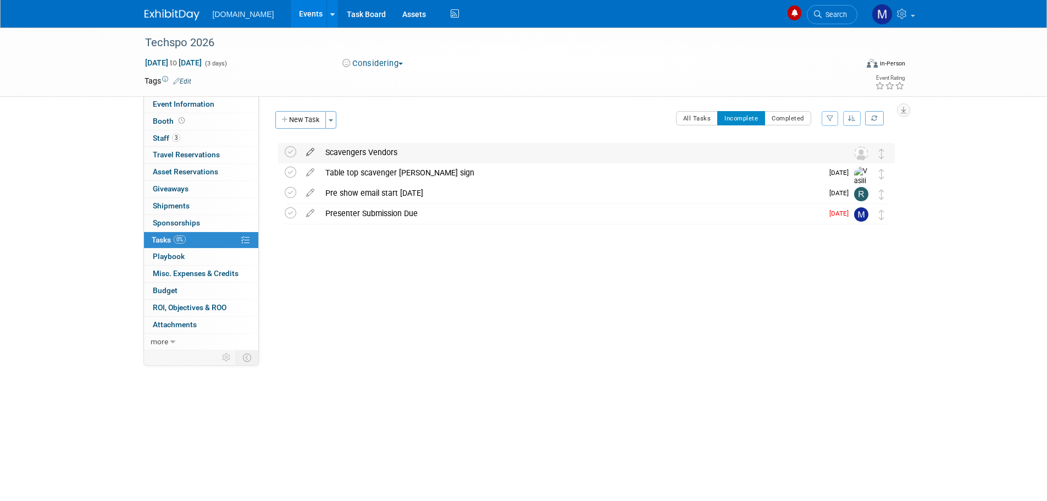
click at [311, 154] on icon at bounding box center [310, 150] width 19 height 14
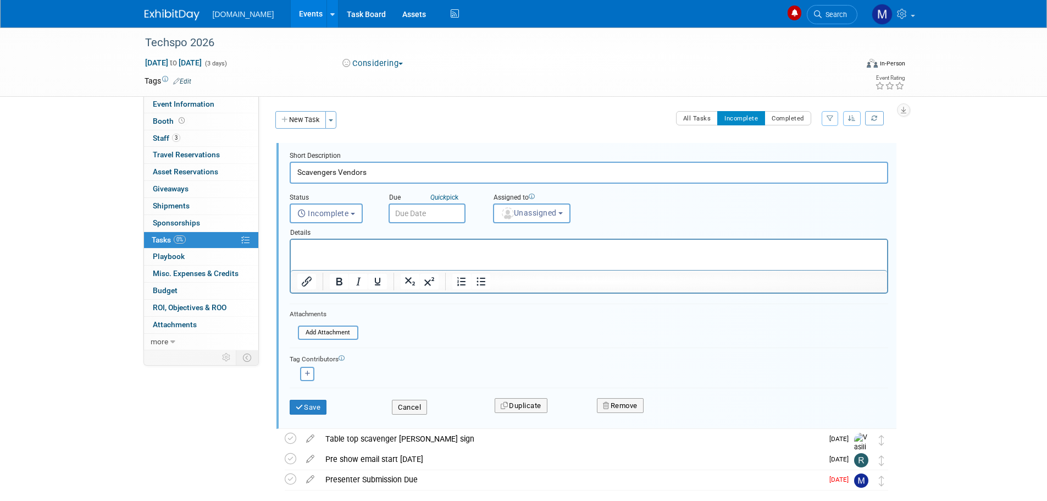
click at [300, 248] on p "Rich Text Area. Press ALT-0 for help." at bounding box center [589, 249] width 584 height 10
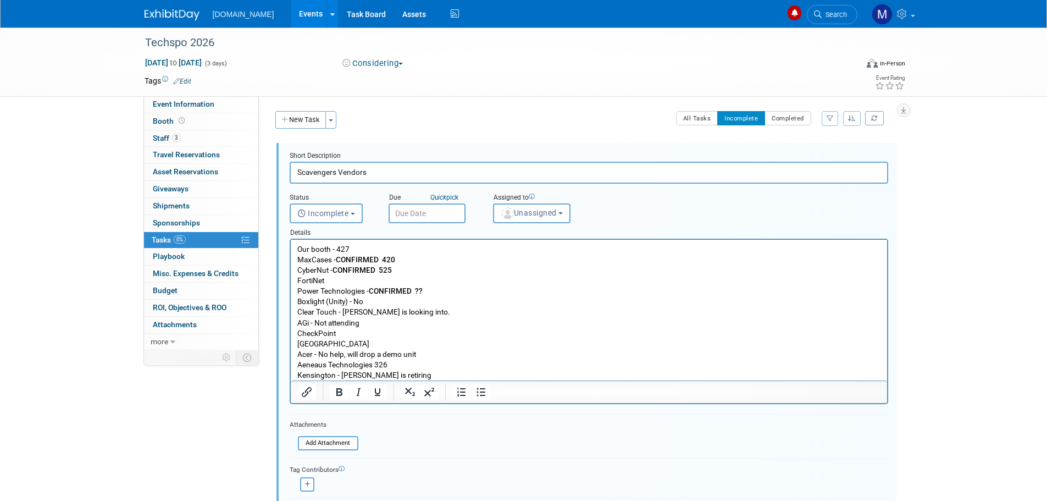
click at [336, 249] on p "Our booth - 427 MaxCases - CONFIRMED 420 CyberNut - CONFIRMED 525 FortiNet Powe…" at bounding box center [589, 312] width 584 height 136
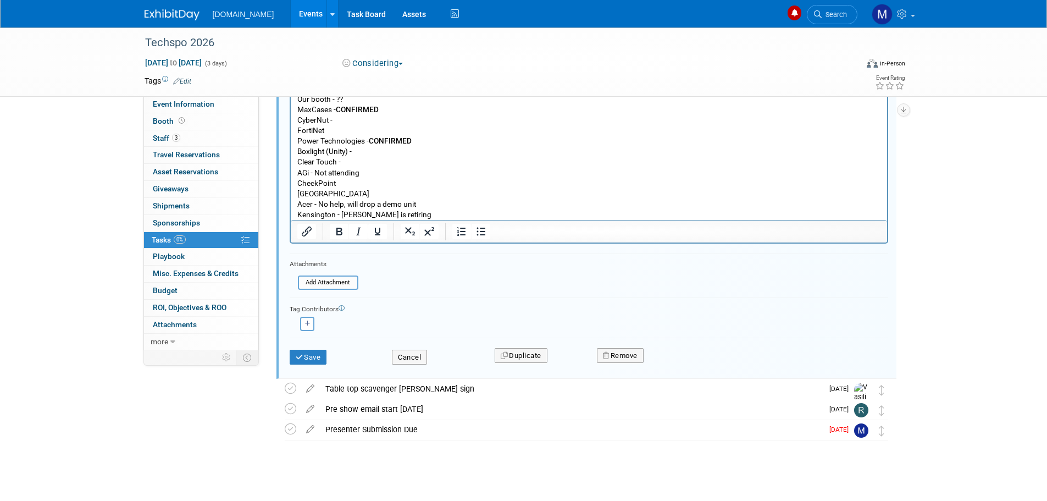
scroll to position [157, 0]
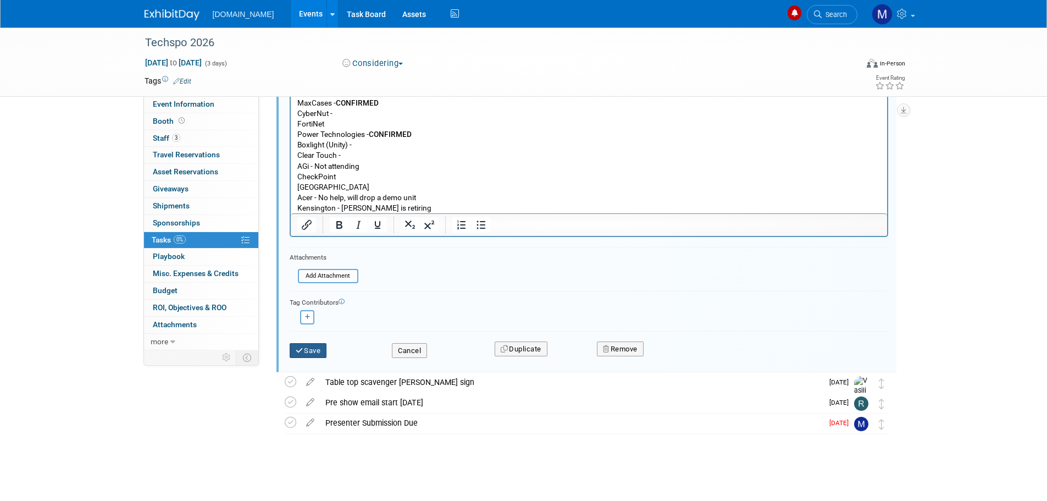
click at [310, 346] on button "Save" at bounding box center [308, 350] width 37 height 15
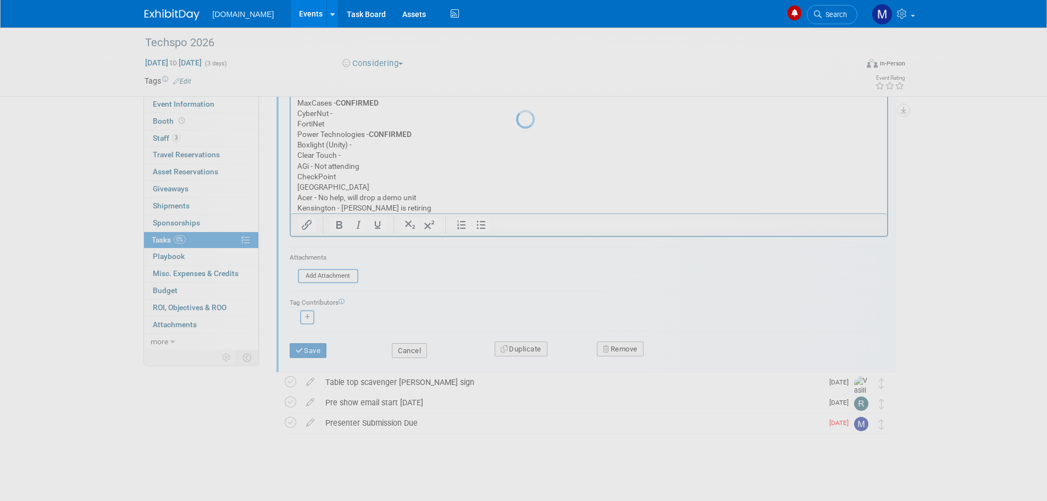
scroll to position [0, 0]
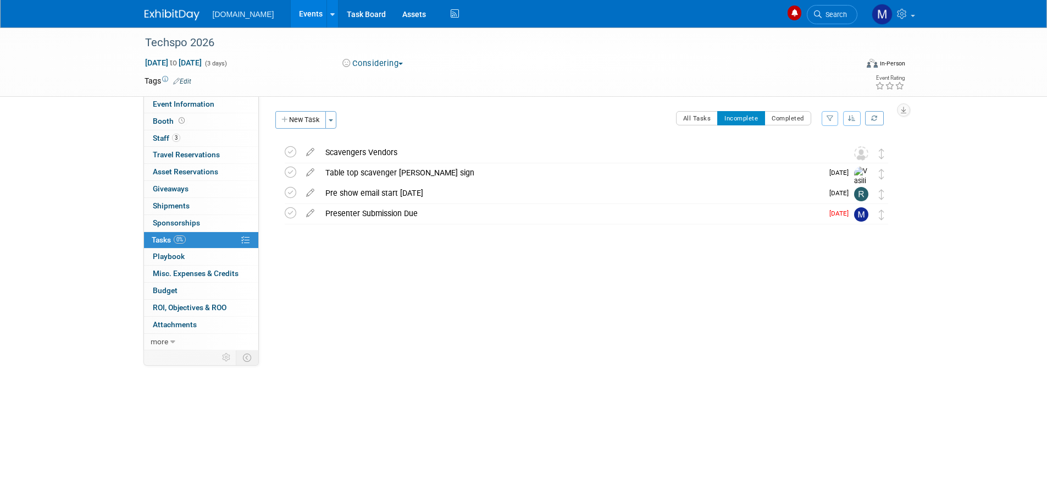
click at [177, 16] on img at bounding box center [172, 14] width 55 height 11
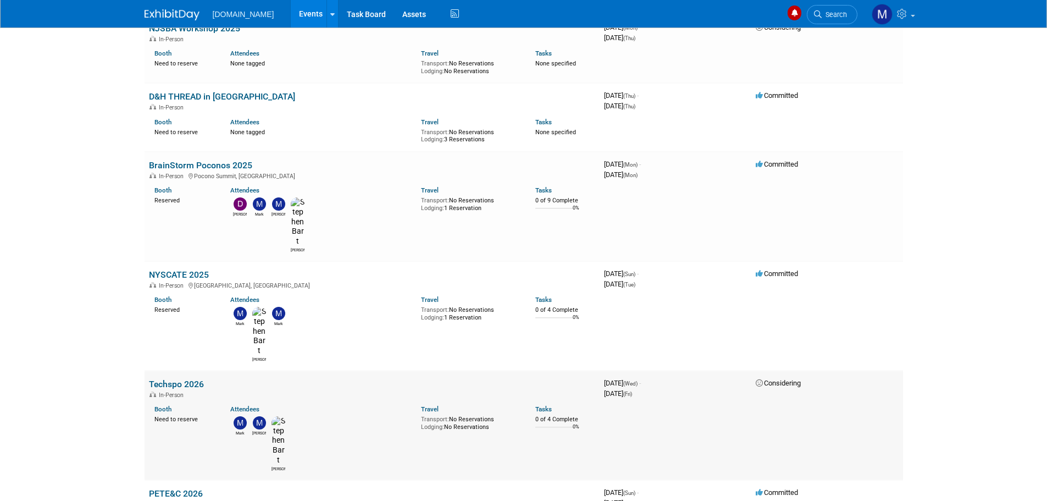
scroll to position [110, 0]
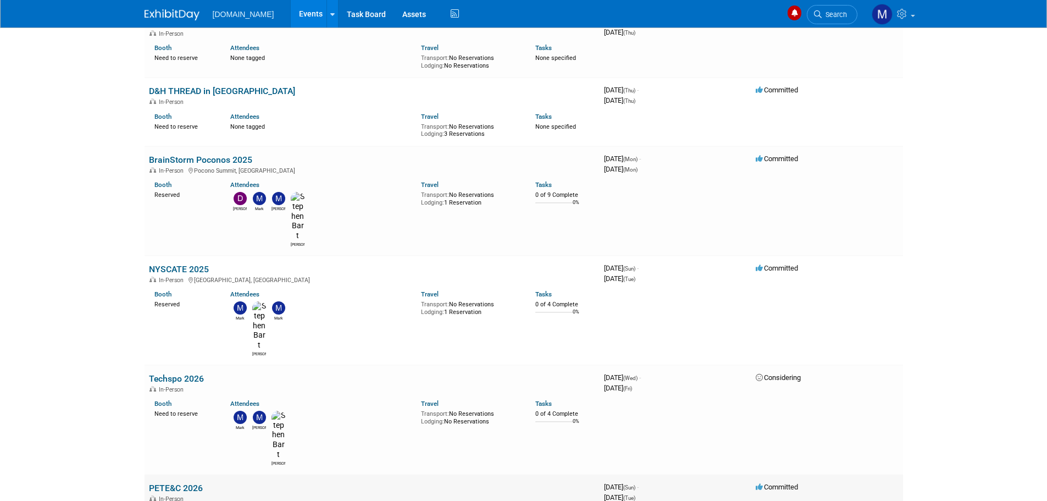
click at [168, 483] on link "PETE&C 2026" at bounding box center [176, 488] width 54 height 10
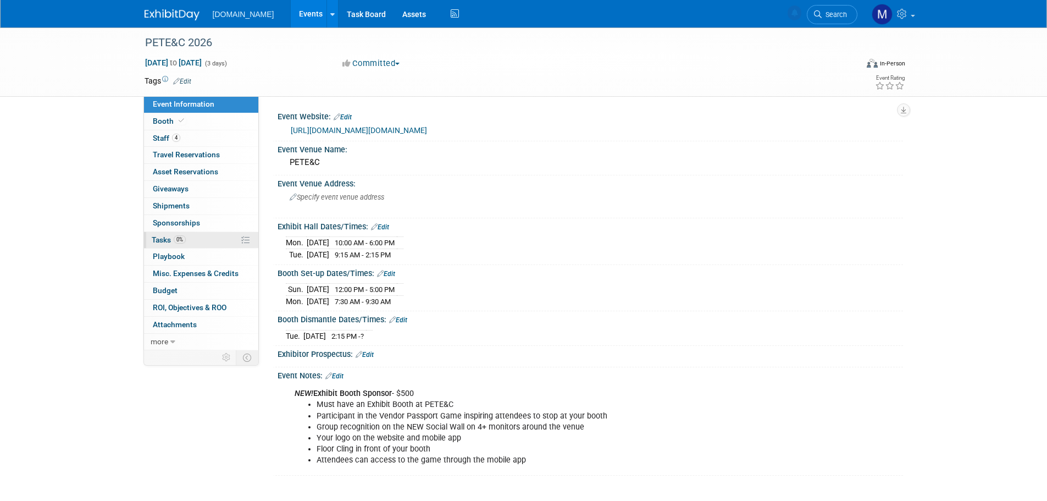
click at [157, 235] on span "Tasks 0%" at bounding box center [169, 239] width 34 height 9
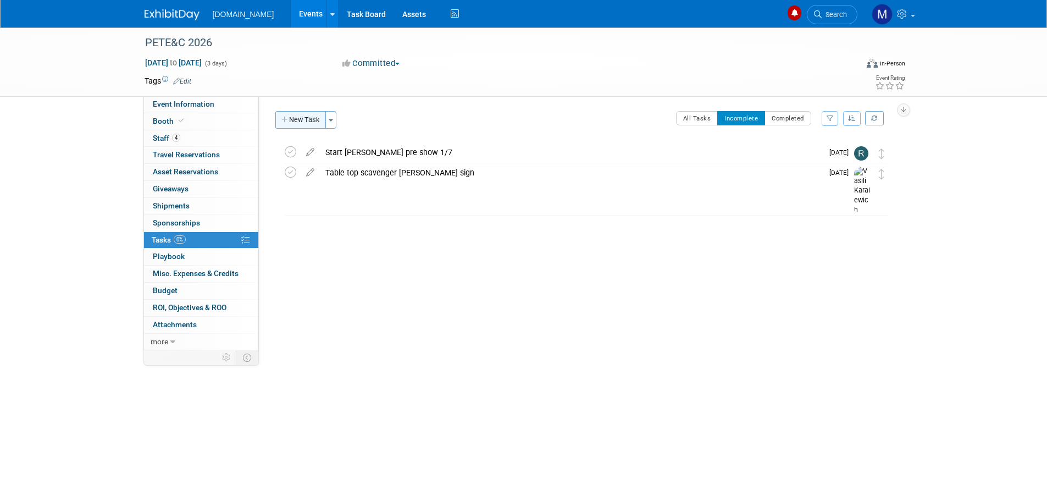
click at [288, 124] on button "New Task" at bounding box center [300, 120] width 51 height 18
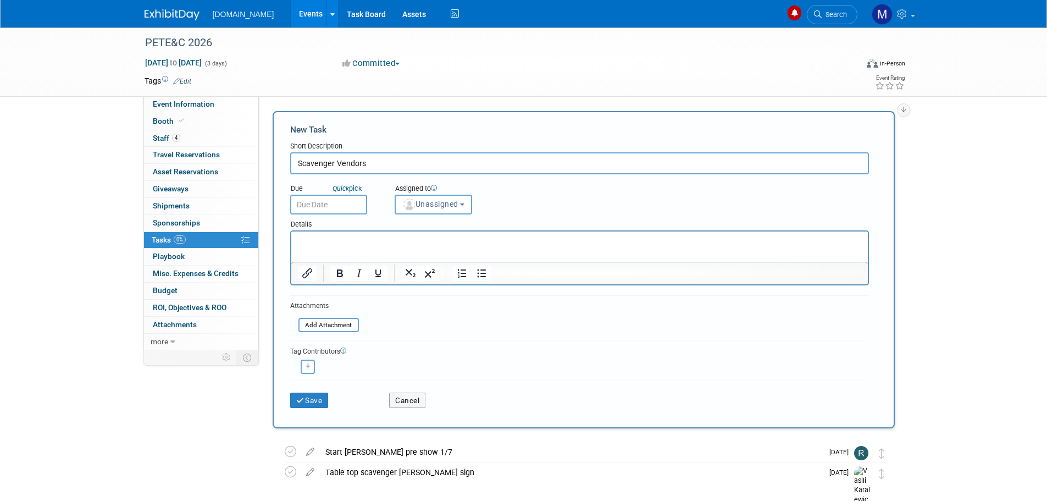
type input "Scavenger Vendors"
click at [322, 241] on p "Rich Text Area. Press ALT-0 for help." at bounding box center [579, 241] width 564 height 11
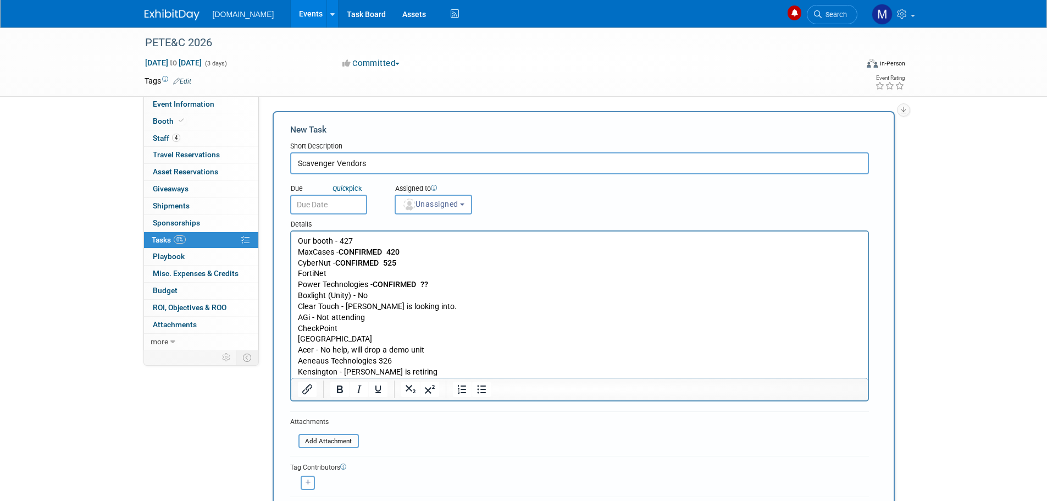
click at [335, 239] on p "Our booth - 427 MaxCases - CONFIRMED 420 CyberNut - CONFIRMED 525 FortiNet Powe…" at bounding box center [579, 307] width 564 height 142
click at [344, 393] on icon "Bold" at bounding box center [339, 389] width 13 height 13
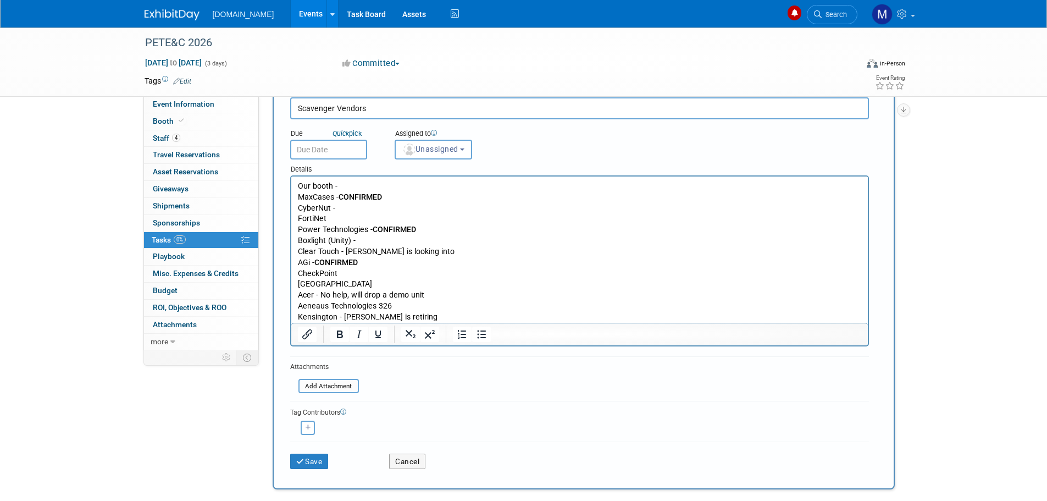
click at [398, 306] on p "Our booth - MaxCases - CONFIRMED CyberNut - FortiNet Power Technologies - CONFI…" at bounding box center [579, 252] width 564 height 142
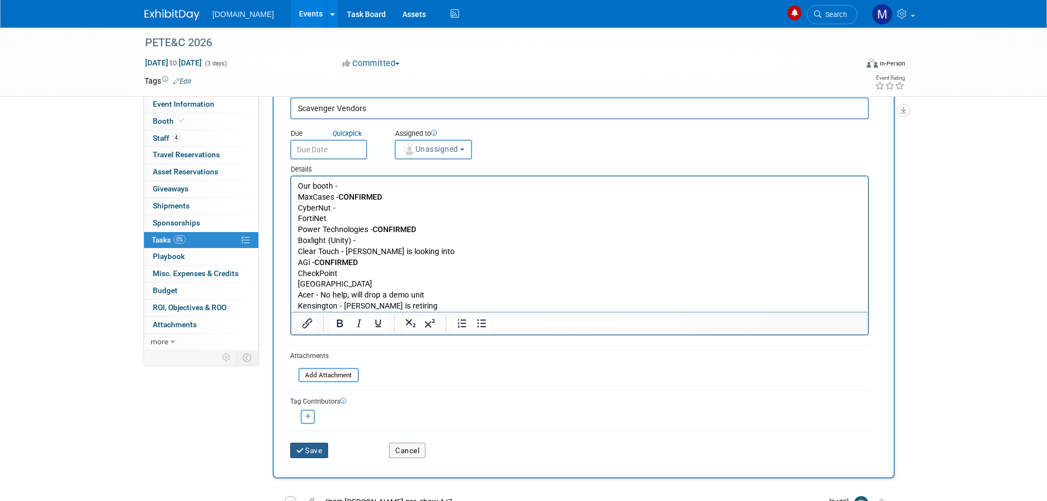
click at [317, 449] on button "Save" at bounding box center [309, 449] width 38 height 15
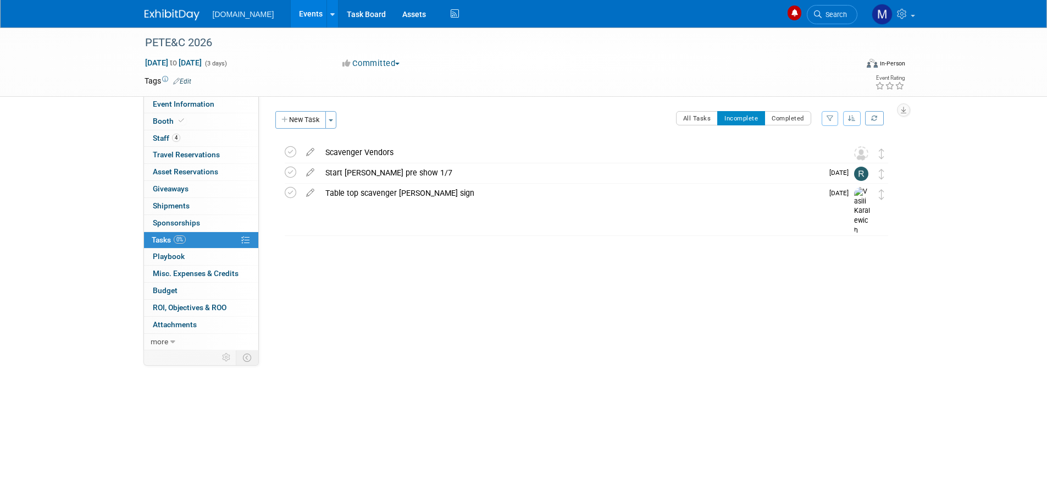
click at [182, 18] on img at bounding box center [172, 14] width 55 height 11
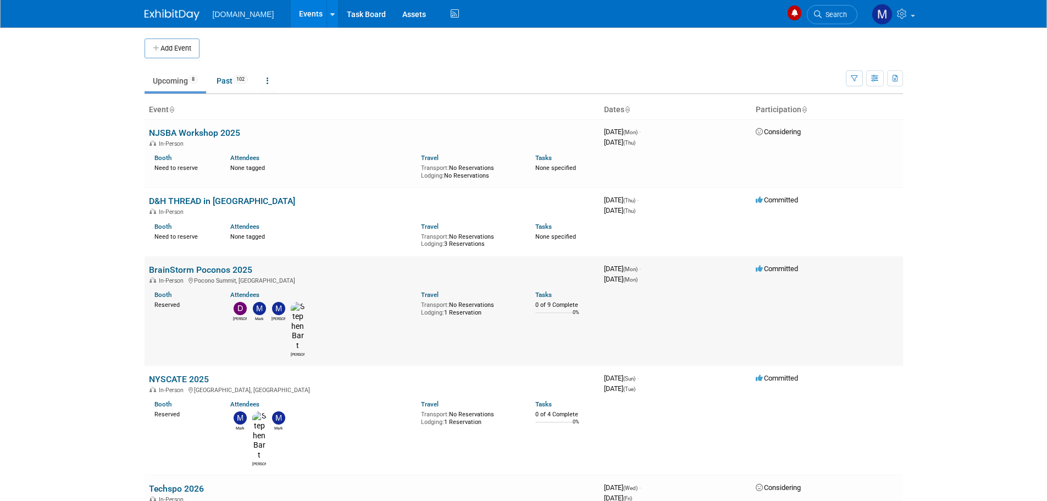
click at [184, 269] on link "BrainStorm Poconos 2025" at bounding box center [200, 269] width 103 height 10
click at [179, 270] on link "BrainStorm Poconos 2025" at bounding box center [200, 269] width 103 height 10
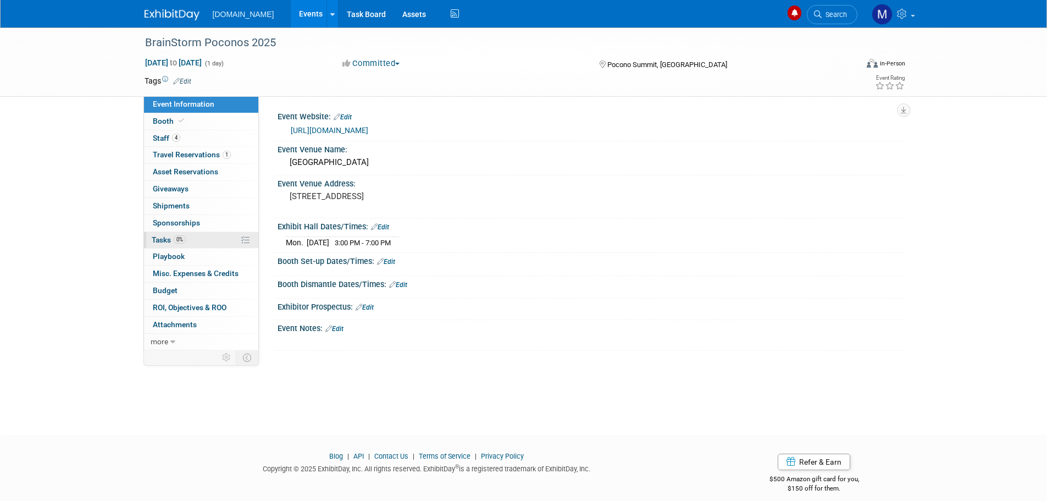
click at [162, 240] on span "Tasks 0%" at bounding box center [169, 239] width 34 height 9
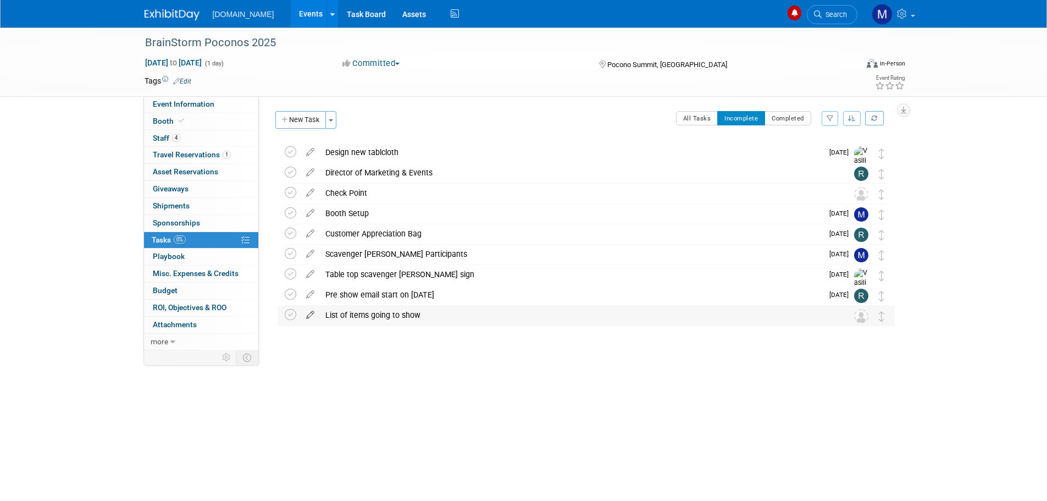
click at [310, 315] on icon at bounding box center [310, 313] width 19 height 14
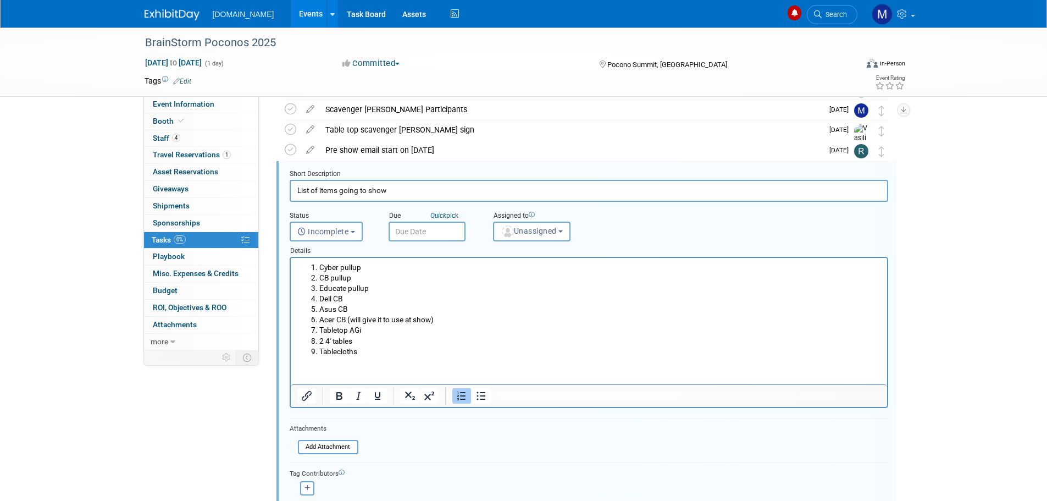
click at [377, 350] on li "Tablecloths" at bounding box center [600, 351] width 562 height 10
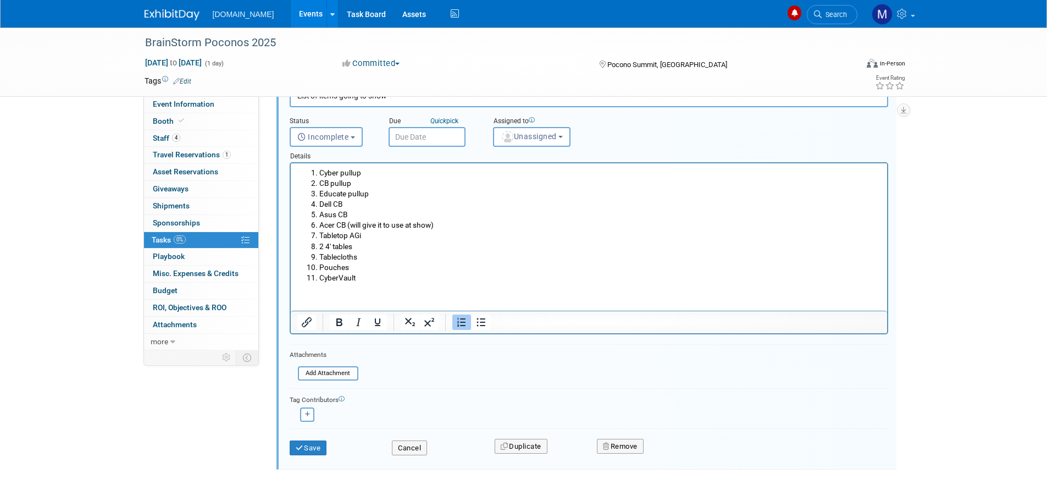
scroll to position [275, 0]
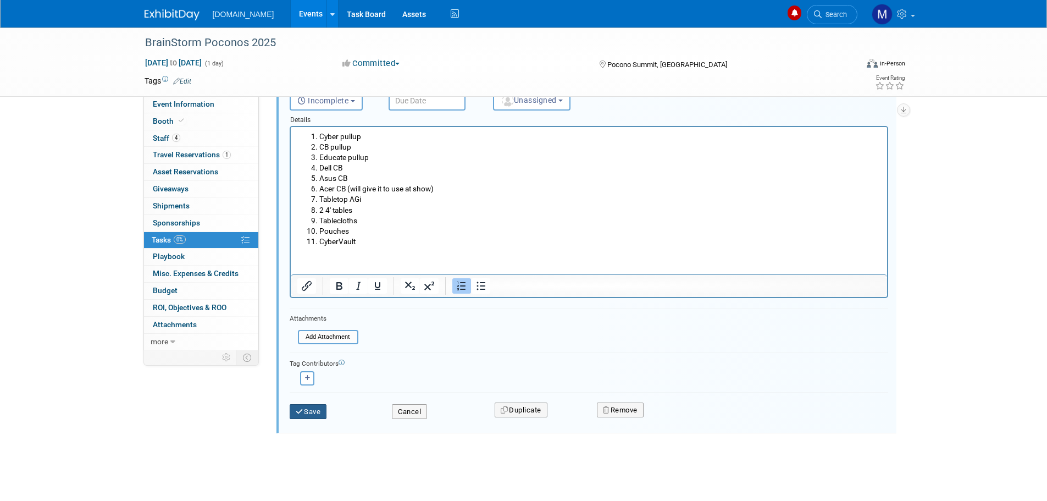
click at [309, 410] on button "Save" at bounding box center [308, 411] width 37 height 15
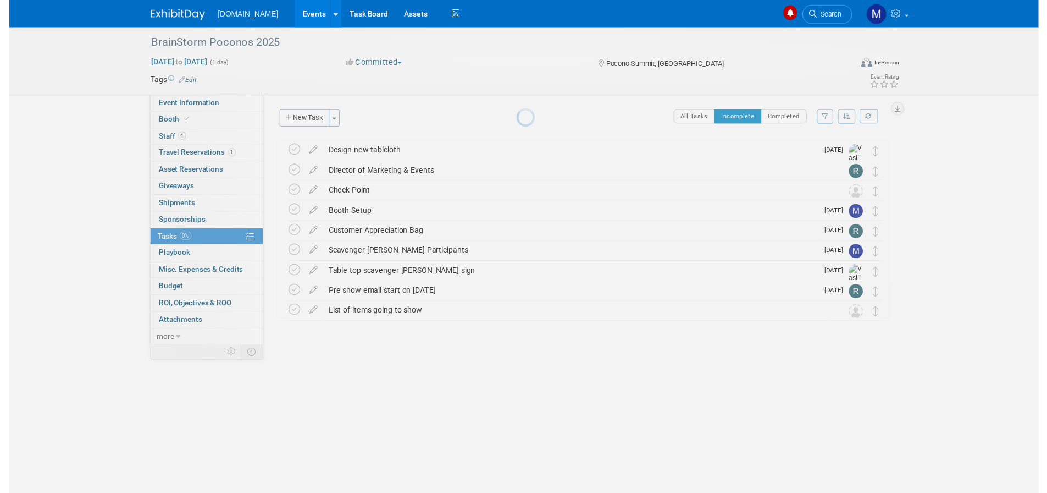
scroll to position [0, 0]
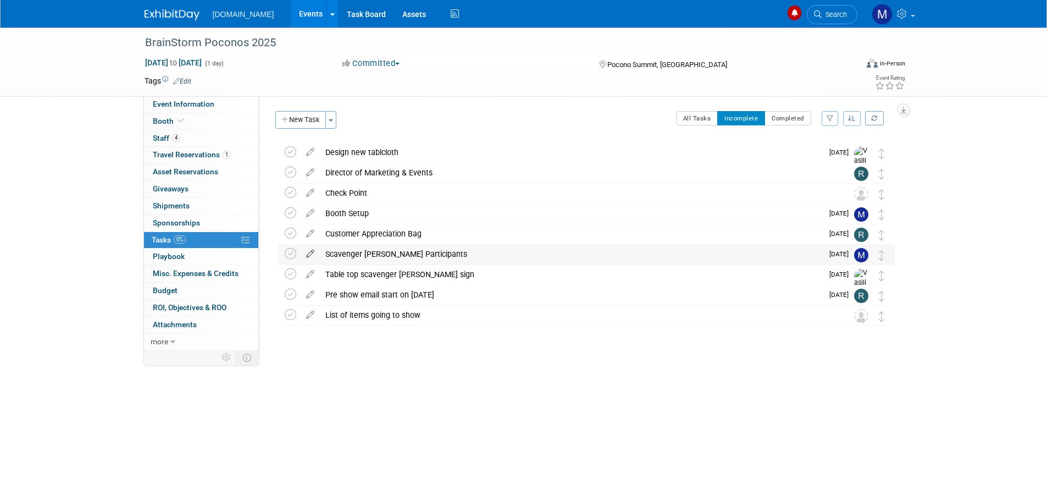
click at [309, 253] on icon at bounding box center [310, 252] width 19 height 14
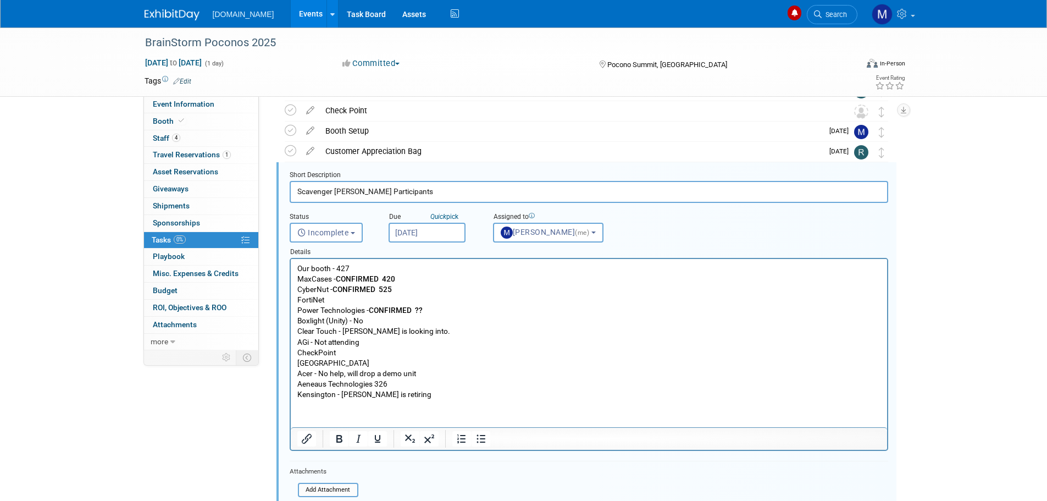
scroll to position [84, 0]
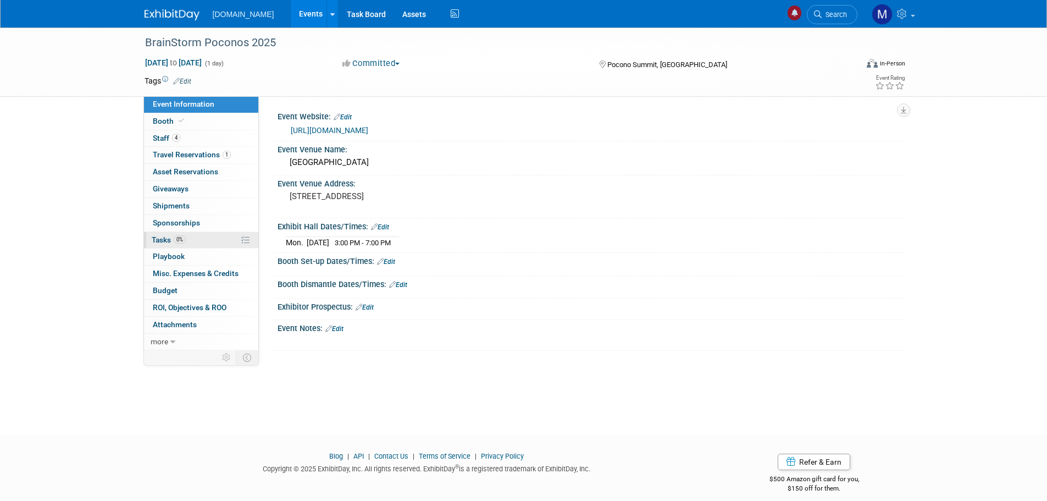
click at [157, 238] on span "Tasks 0%" at bounding box center [169, 239] width 34 height 9
